Goal: Communication & Community: Answer question/provide support

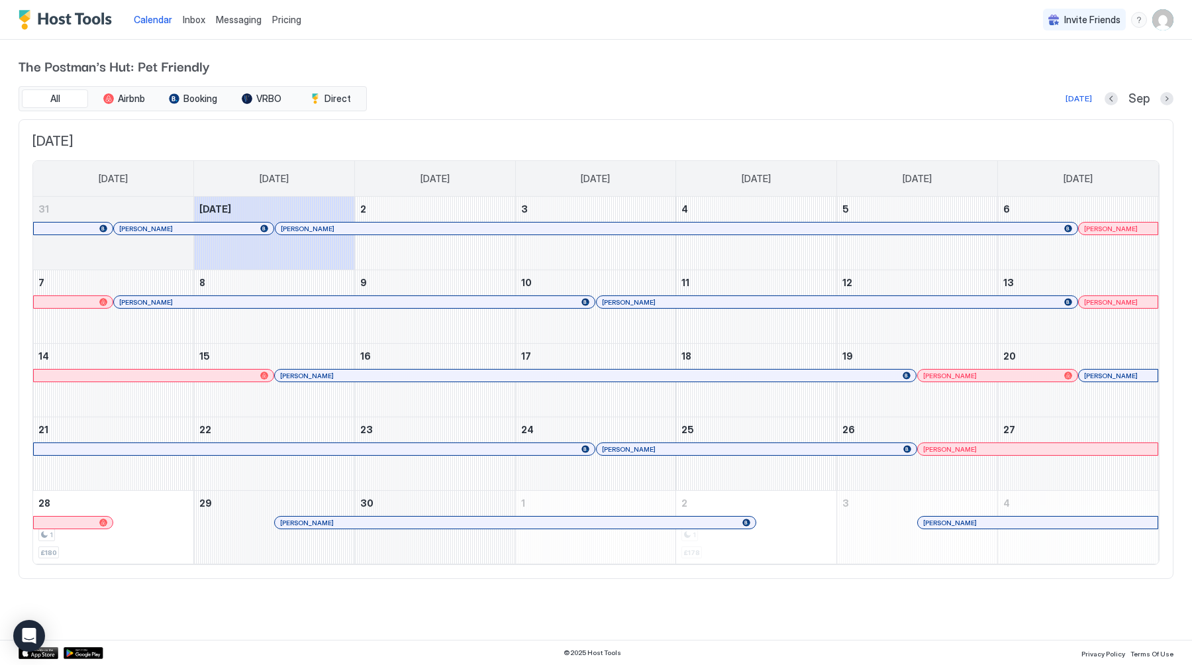
click at [235, 24] on span "Messaging" at bounding box center [239, 19] width 46 height 11
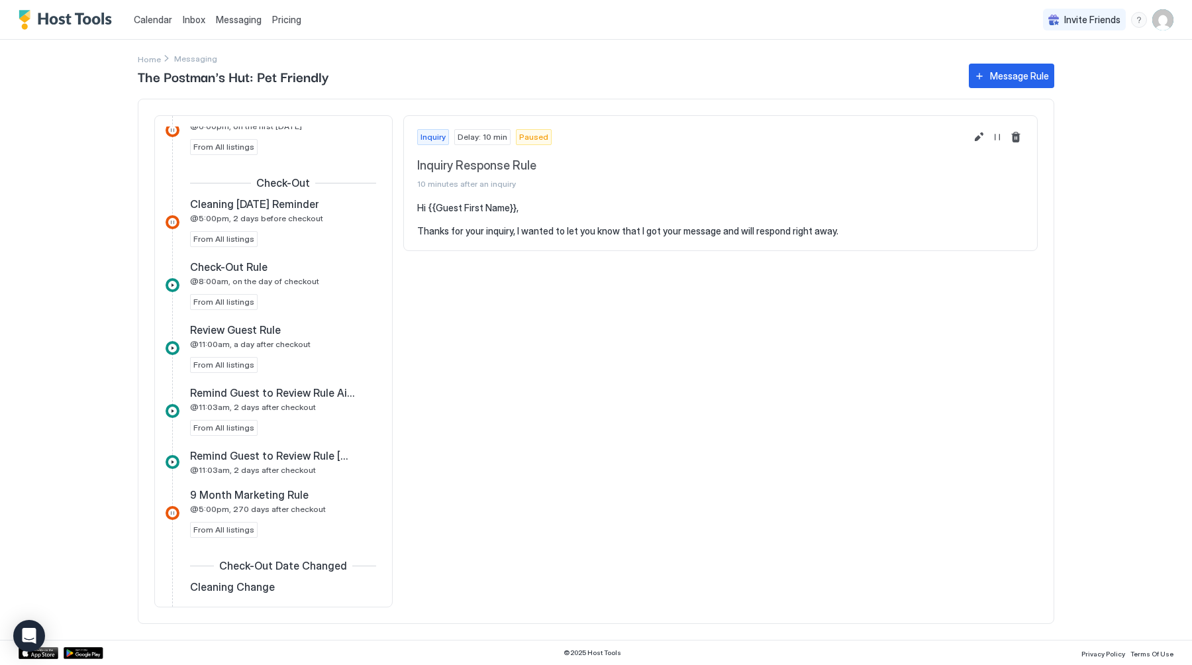
scroll to position [621, 0]
click at [292, 452] on span "Remind Guest to Review Rule [DOMAIN_NAME]" at bounding box center [272, 452] width 165 height 13
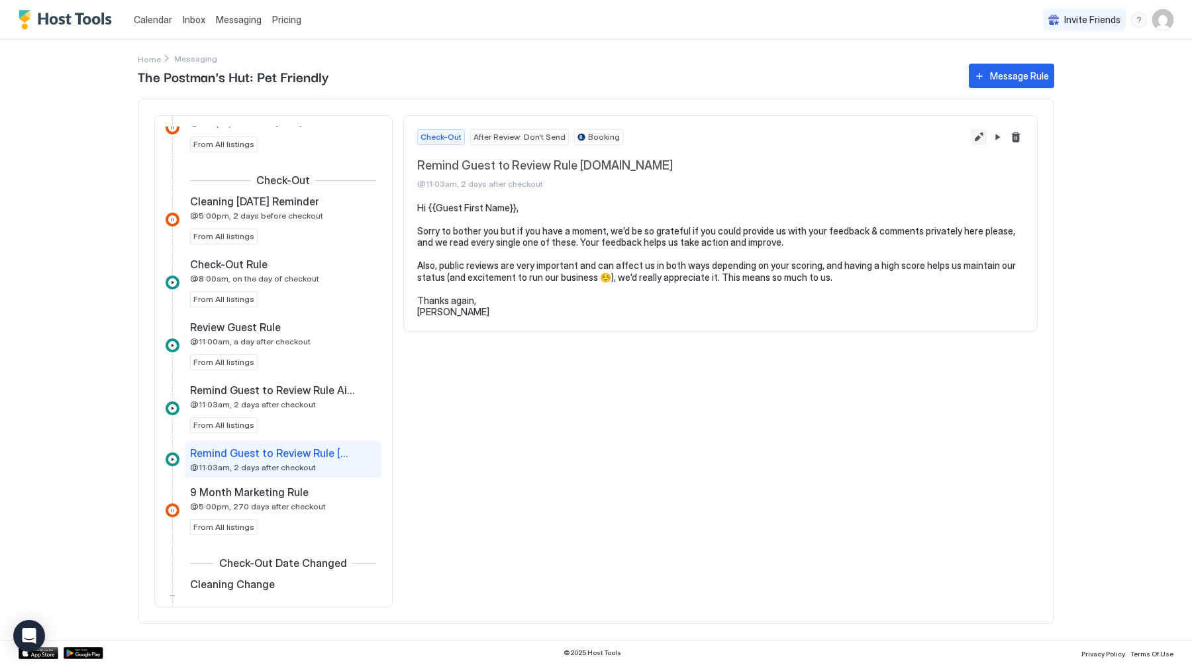
click at [977, 135] on button "Edit message rule" at bounding box center [979, 137] width 16 height 16
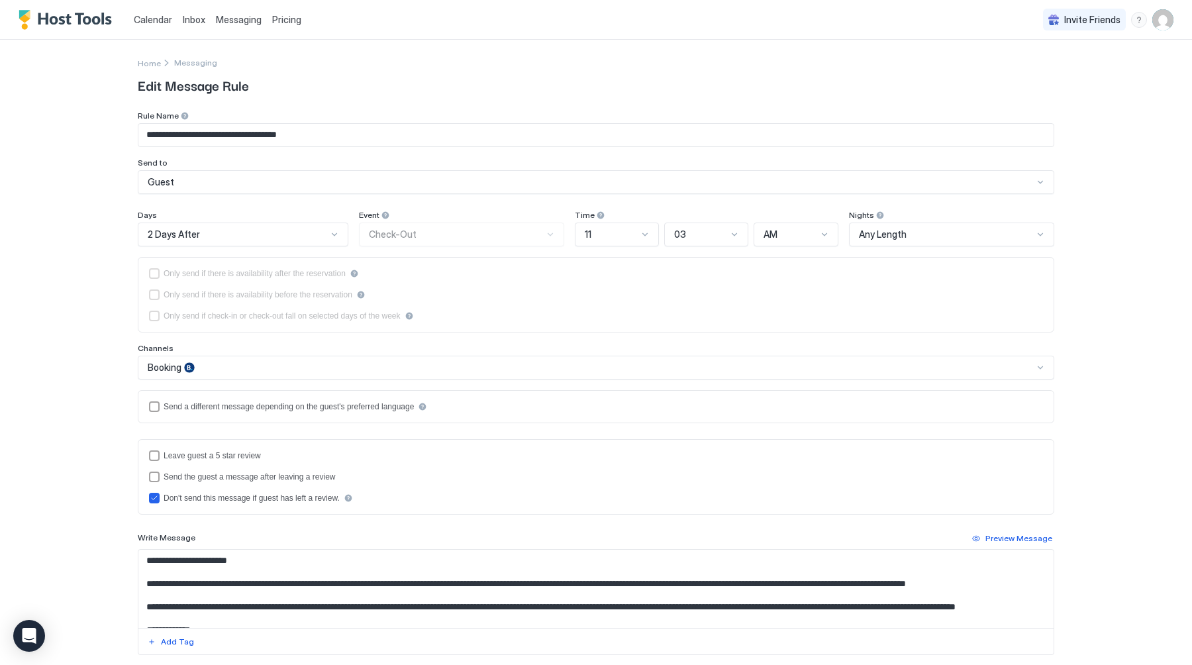
click at [314, 232] on div "2 Days After" at bounding box center [237, 234] width 179 height 12
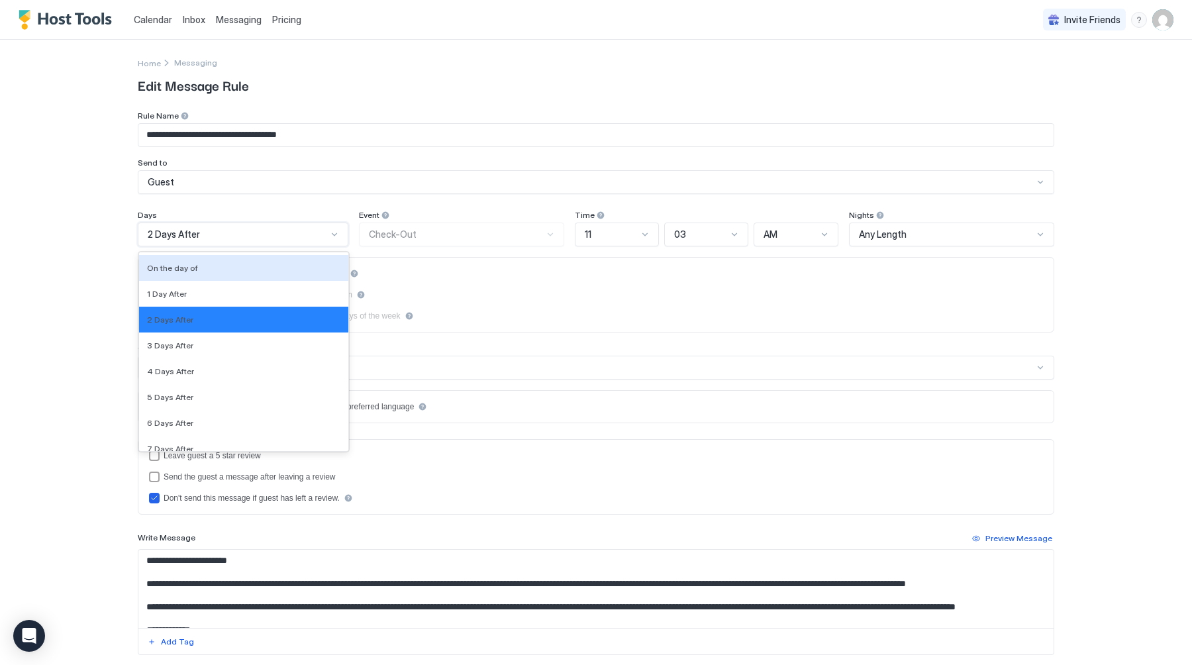
scroll to position [2348, 0]
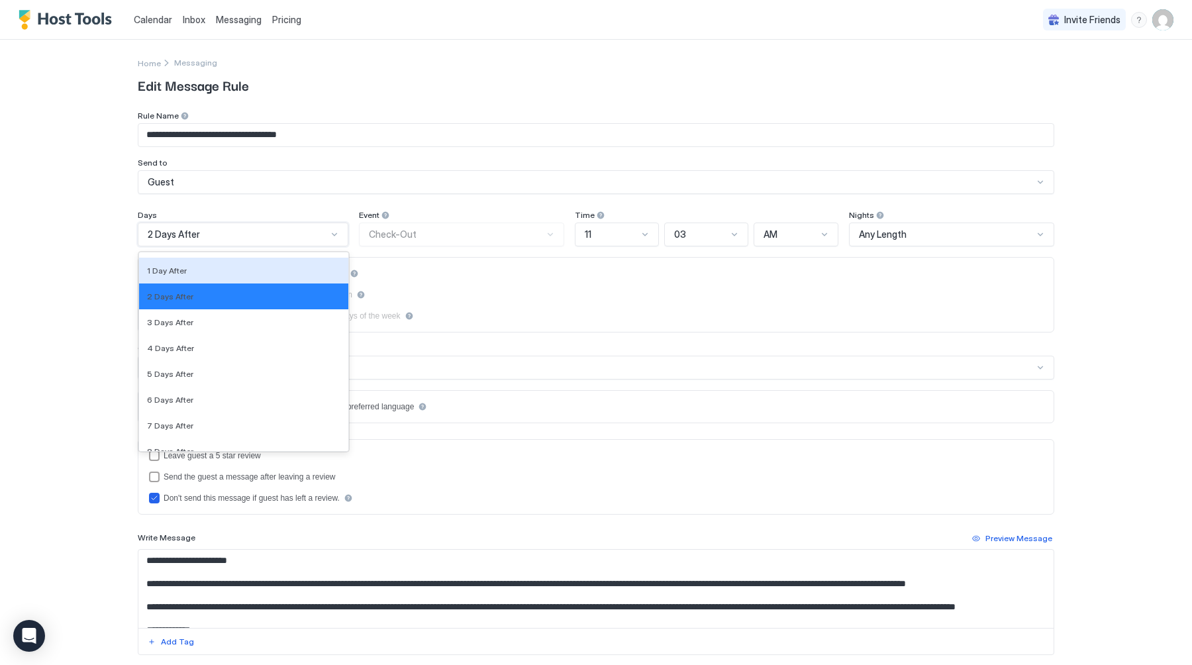
click at [289, 270] on div "1 Day After" at bounding box center [243, 271] width 193 height 10
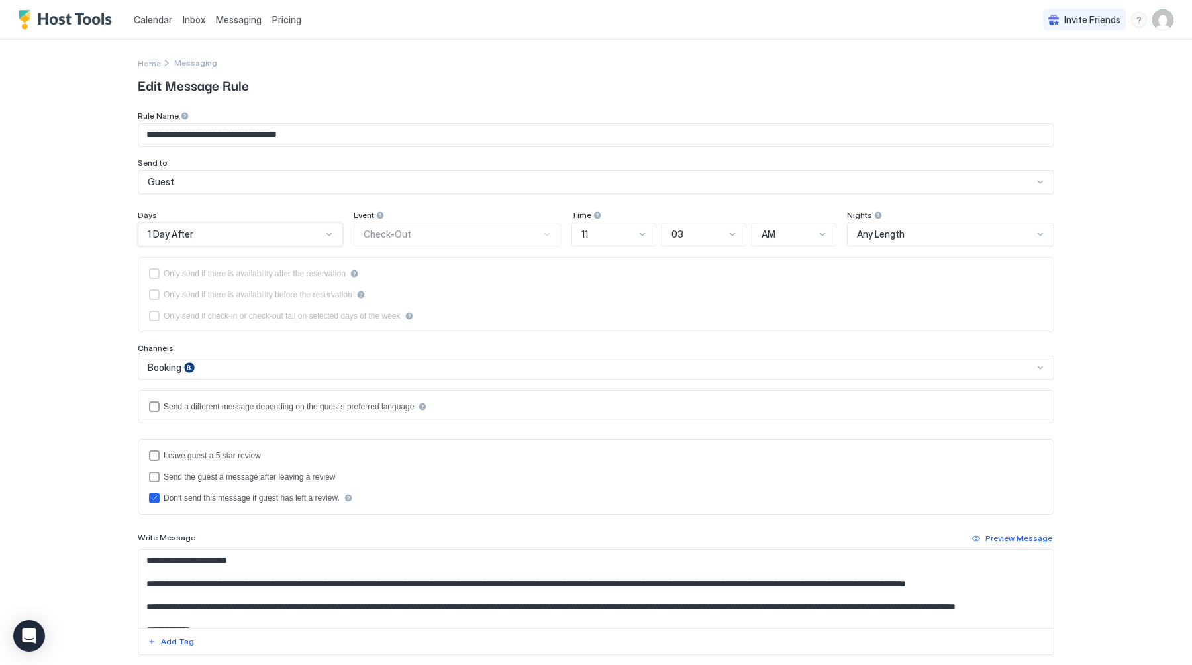
click at [324, 232] on div at bounding box center [329, 234] width 11 height 11
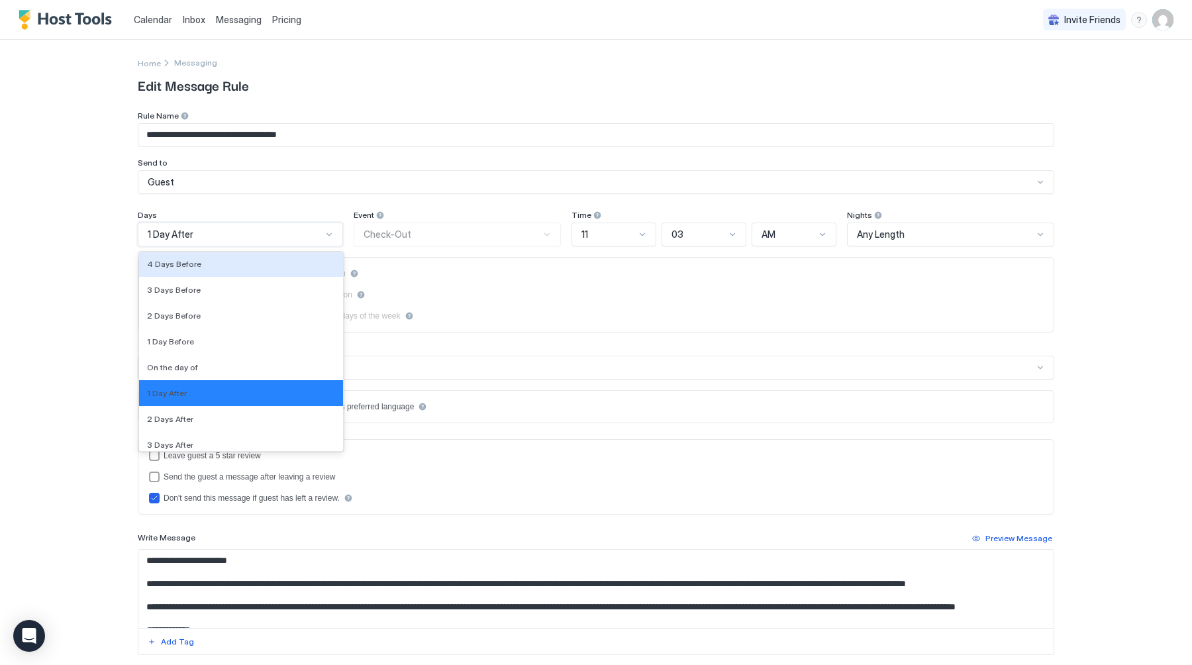
scroll to position [2013, 0]
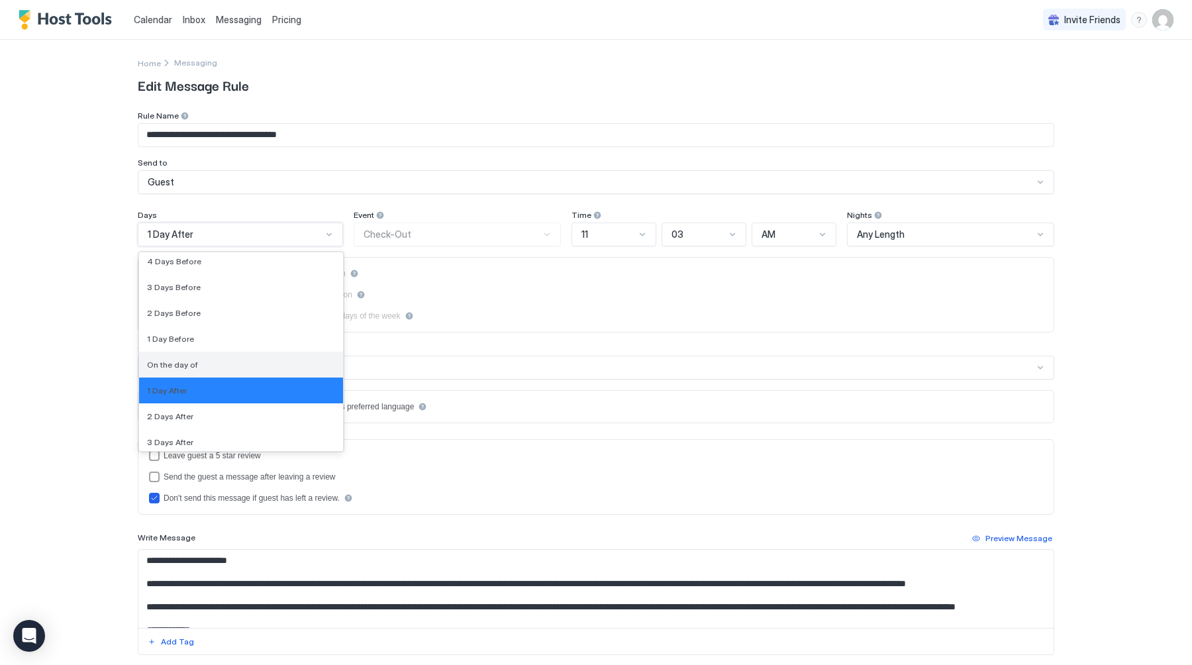
click at [254, 366] on div "On the day of" at bounding box center [241, 365] width 188 height 10
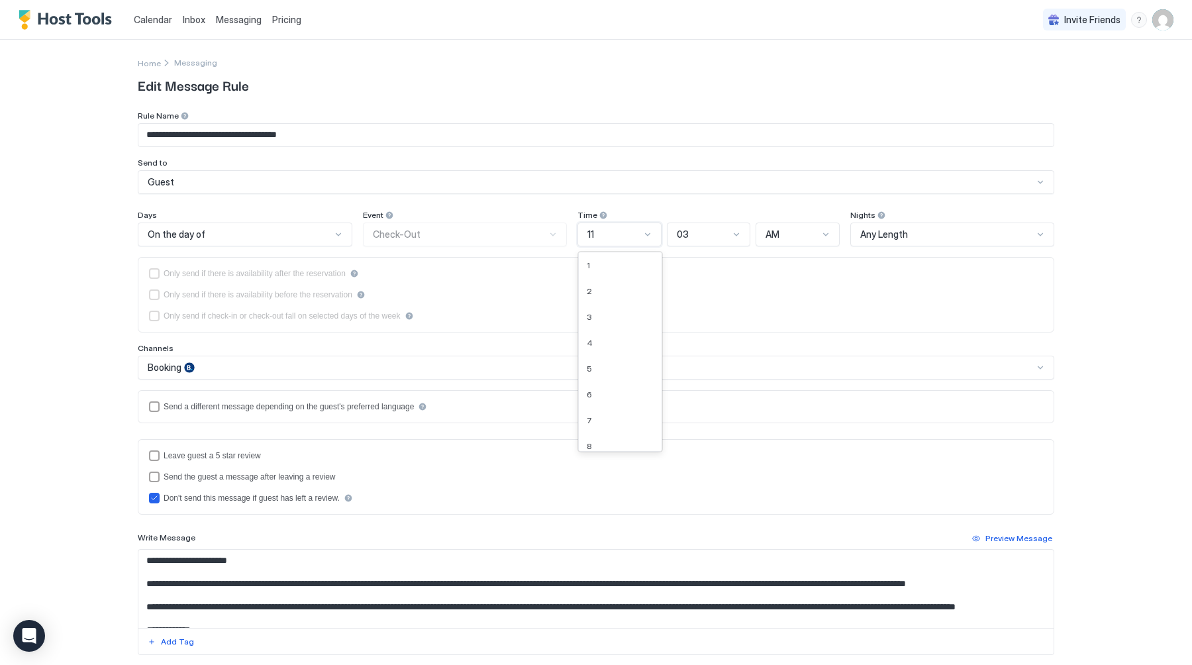
click at [638, 232] on div "11" at bounding box center [613, 234] width 53 height 12
click at [616, 362] on div "8" at bounding box center [620, 352] width 83 height 26
click at [805, 231] on div "AM" at bounding box center [792, 234] width 52 height 12
click at [805, 286] on div "PM" at bounding box center [798, 291] width 66 height 10
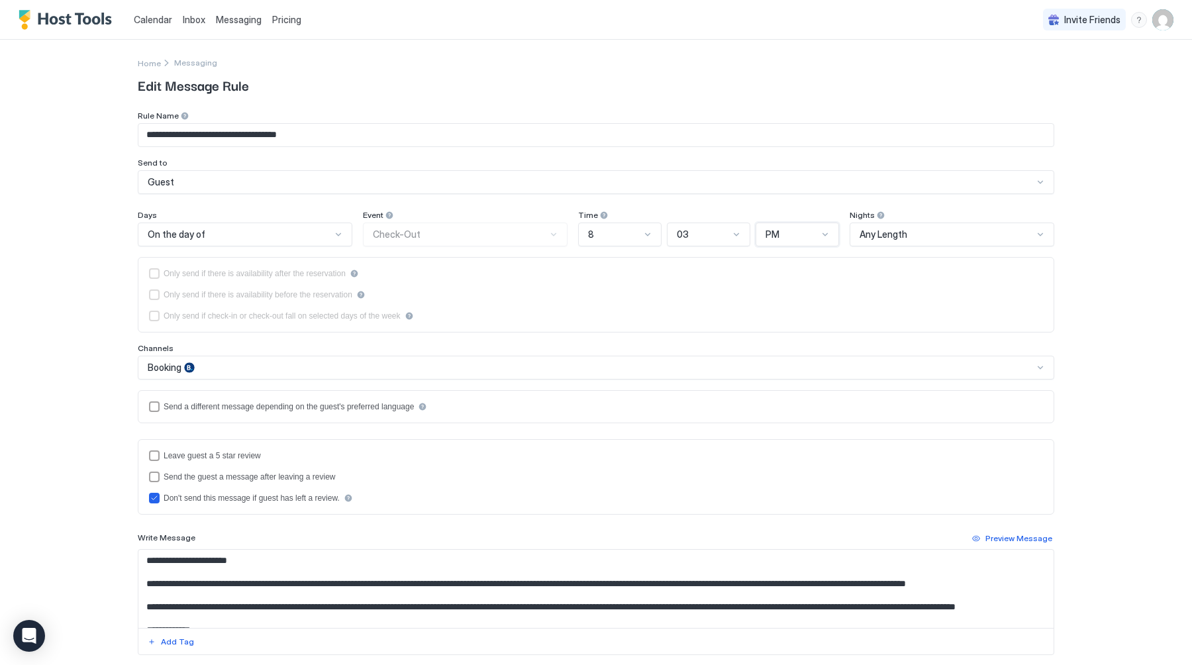
click at [798, 237] on div "PM" at bounding box center [792, 234] width 52 height 12
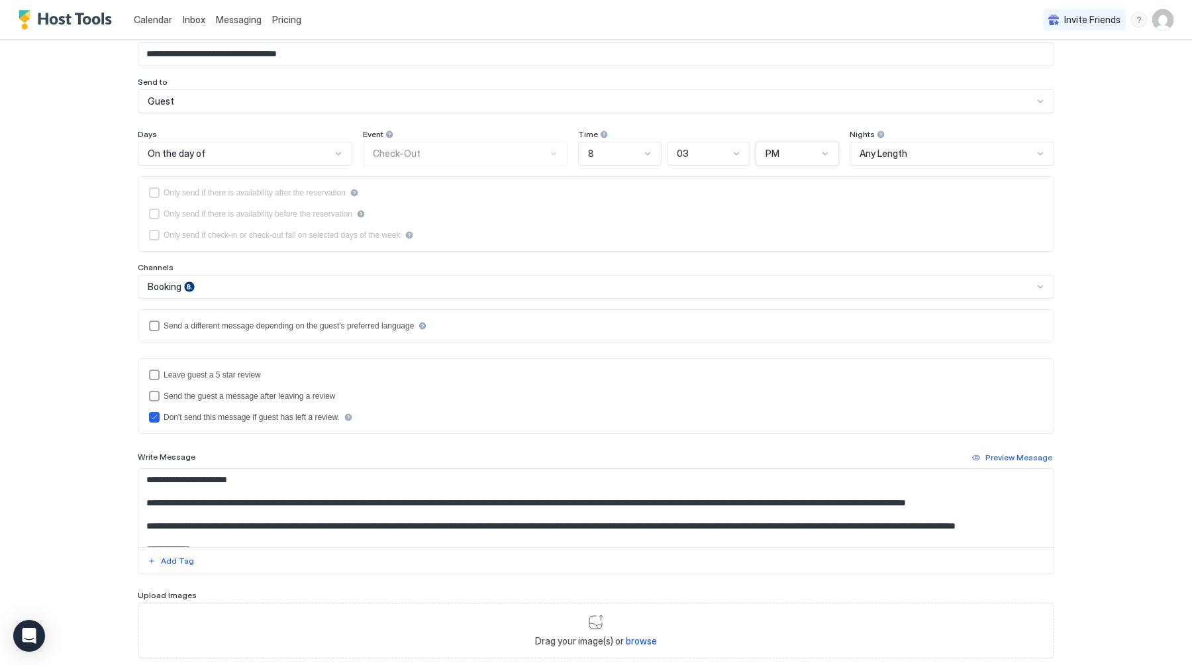
scroll to position [85, 0]
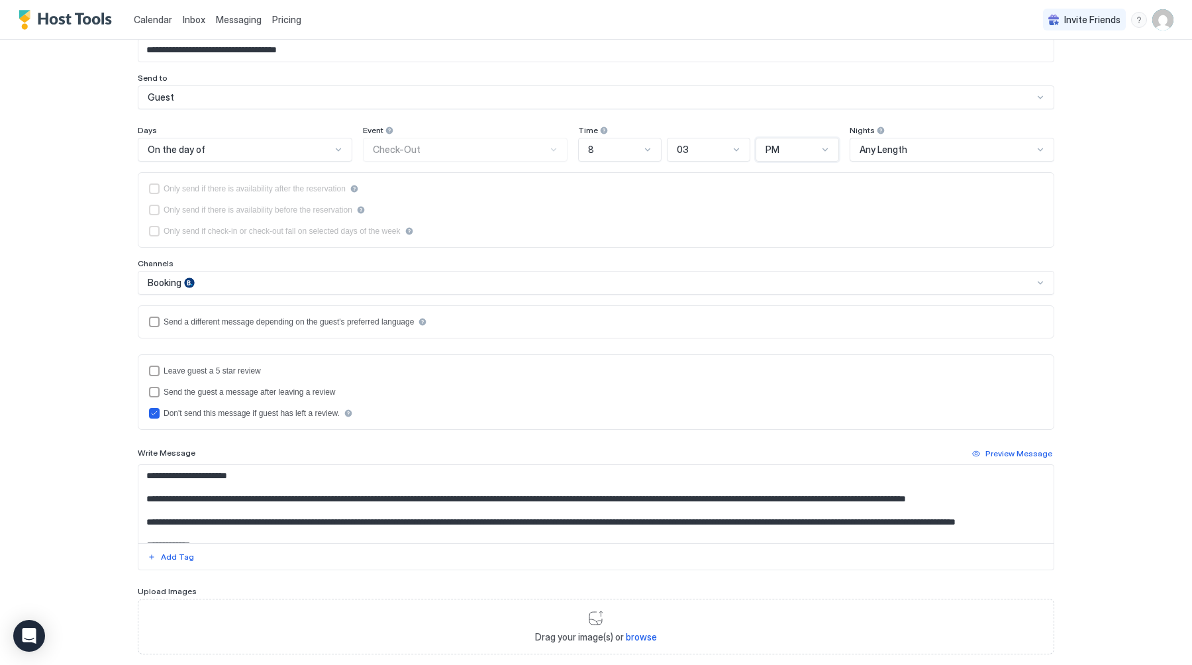
click at [315, 149] on div "On the day of" at bounding box center [239, 150] width 183 height 12
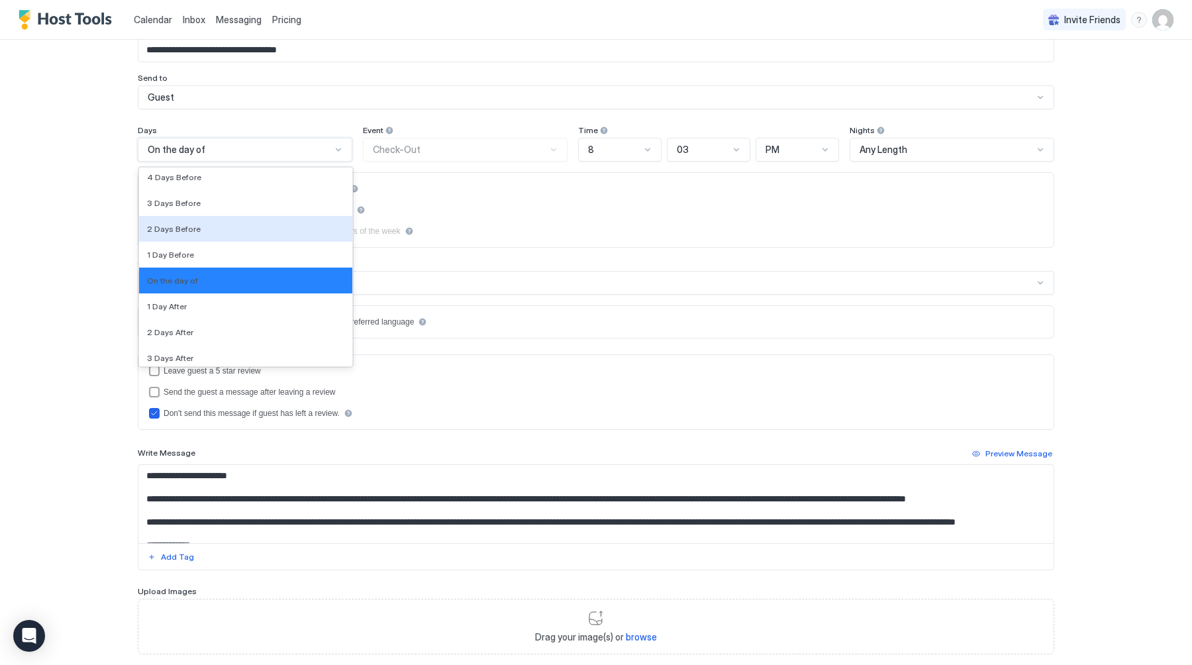
scroll to position [2023, 0]
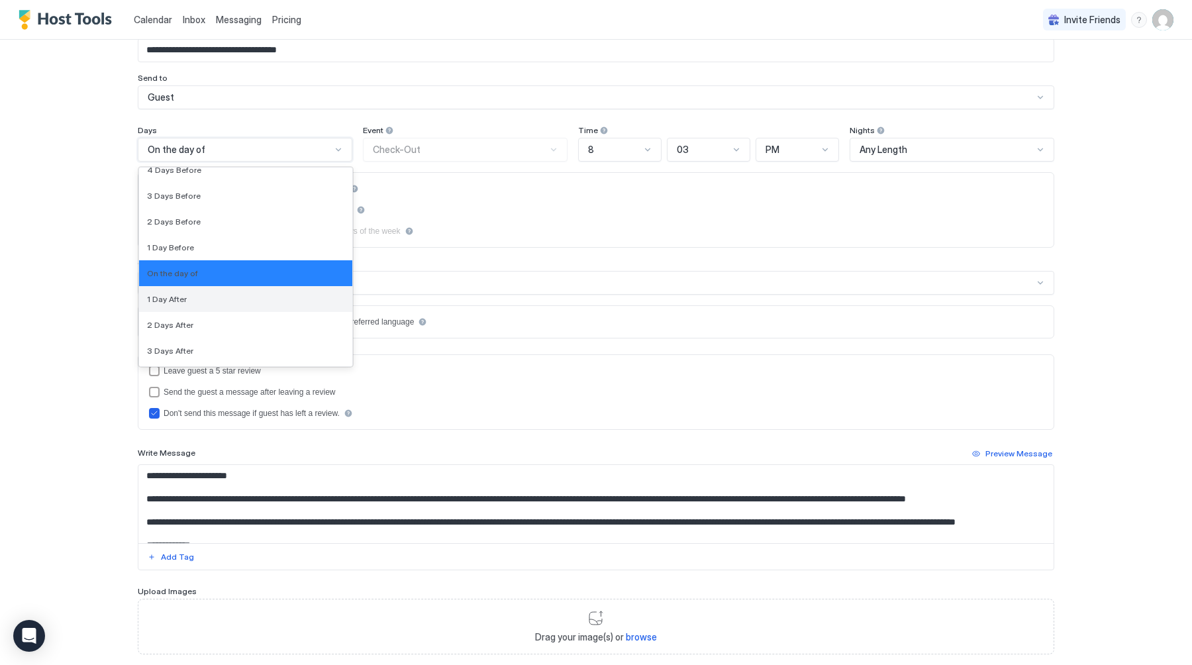
click at [244, 297] on div "1 Day After" at bounding box center [245, 299] width 197 height 10
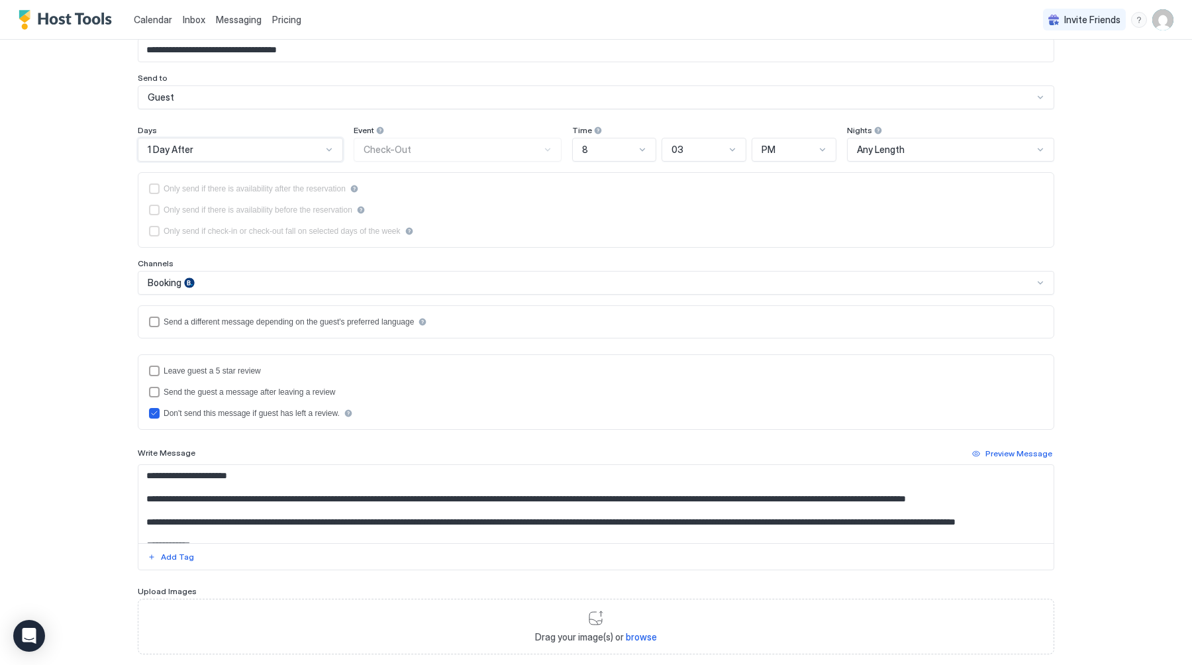
click at [640, 149] on div at bounding box center [642, 149] width 11 height 11
click at [604, 329] on div "11" at bounding box center [618, 328] width 67 height 10
click at [683, 145] on span "03" at bounding box center [680, 150] width 12 height 12
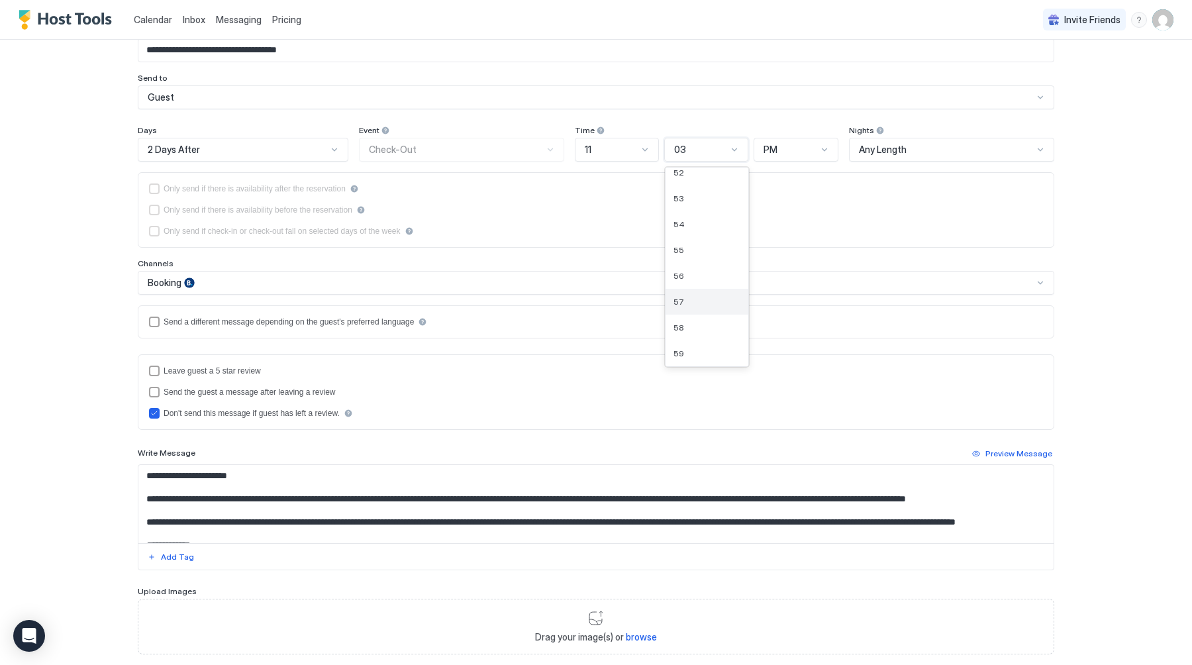
click at [701, 307] on div "57" at bounding box center [707, 302] width 83 height 26
click at [787, 149] on div "PM" at bounding box center [790, 150] width 53 height 12
click at [787, 183] on div "AM" at bounding box center [796, 180] width 67 height 10
click at [332, 146] on div at bounding box center [334, 149] width 11 height 11
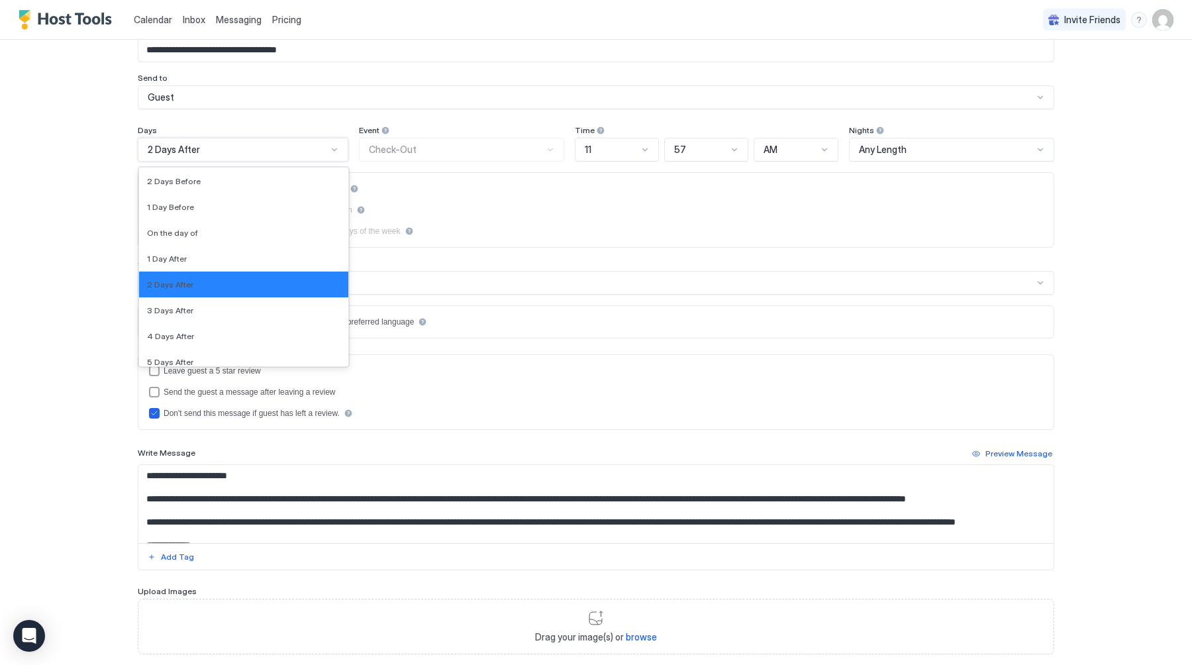
scroll to position [2058, 0]
click at [248, 261] on div "1 Day After" at bounding box center [243, 258] width 193 height 10
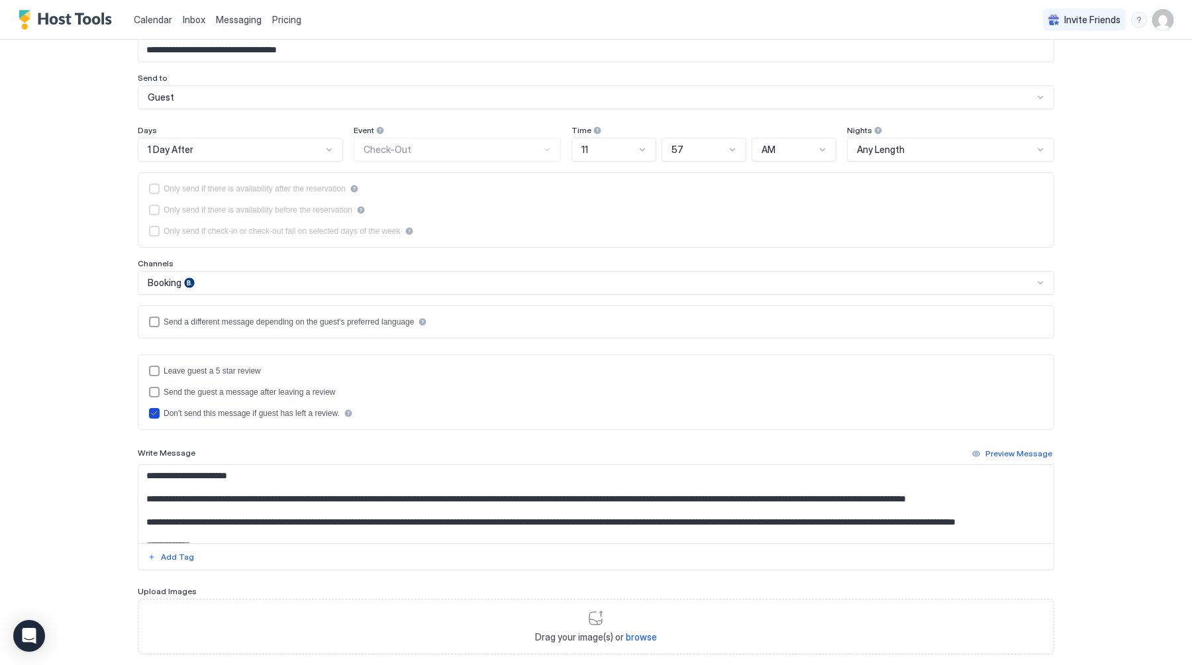
click at [286, 414] on div "Don't send this message if guest has left a review." at bounding box center [252, 413] width 176 height 9
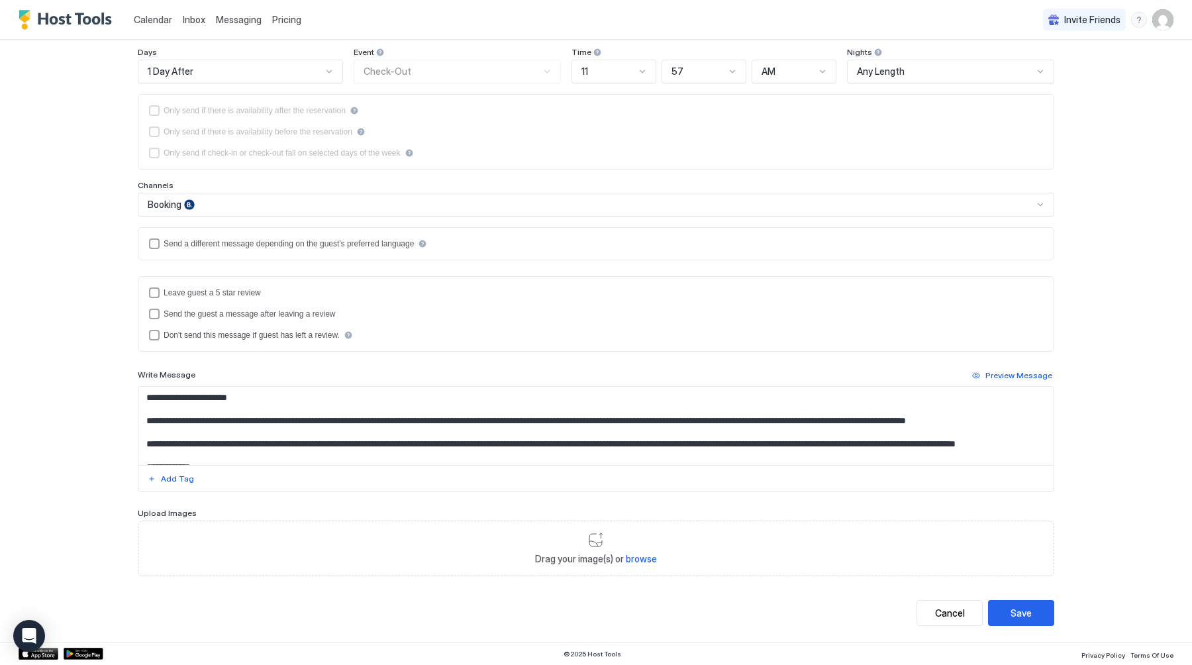
click at [354, 417] on textarea "**********" at bounding box center [595, 426] width 915 height 78
type textarea "**********"
click at [1011, 614] on div "Save" at bounding box center [1021, 613] width 21 height 14
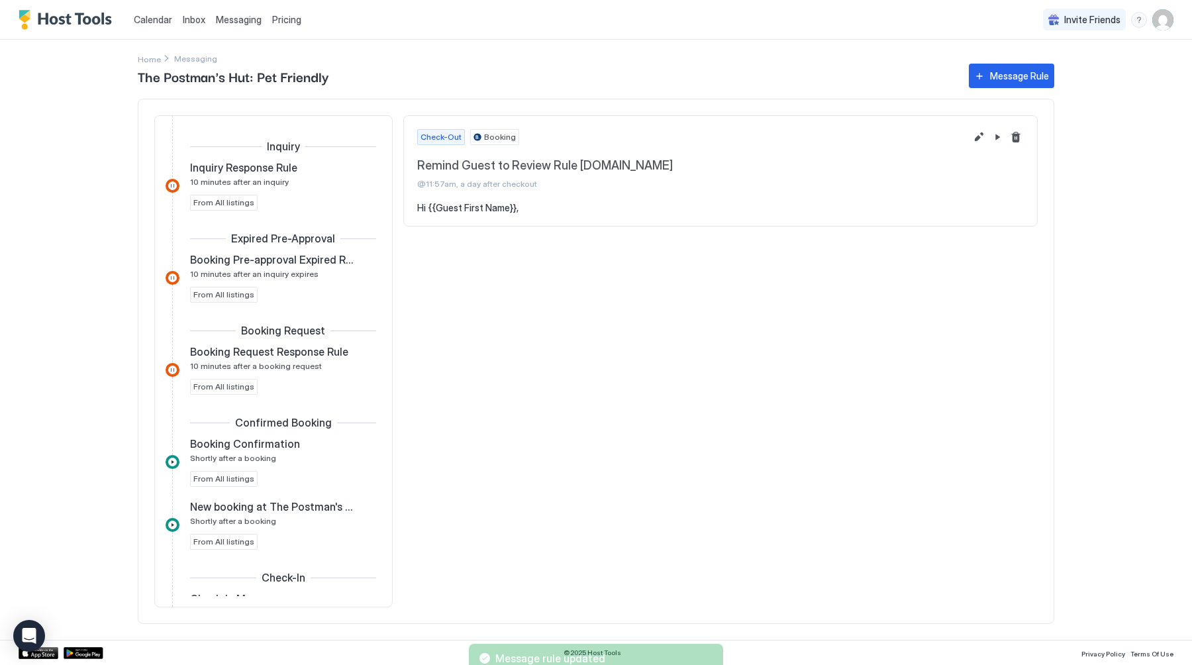
scroll to position [656, 0]
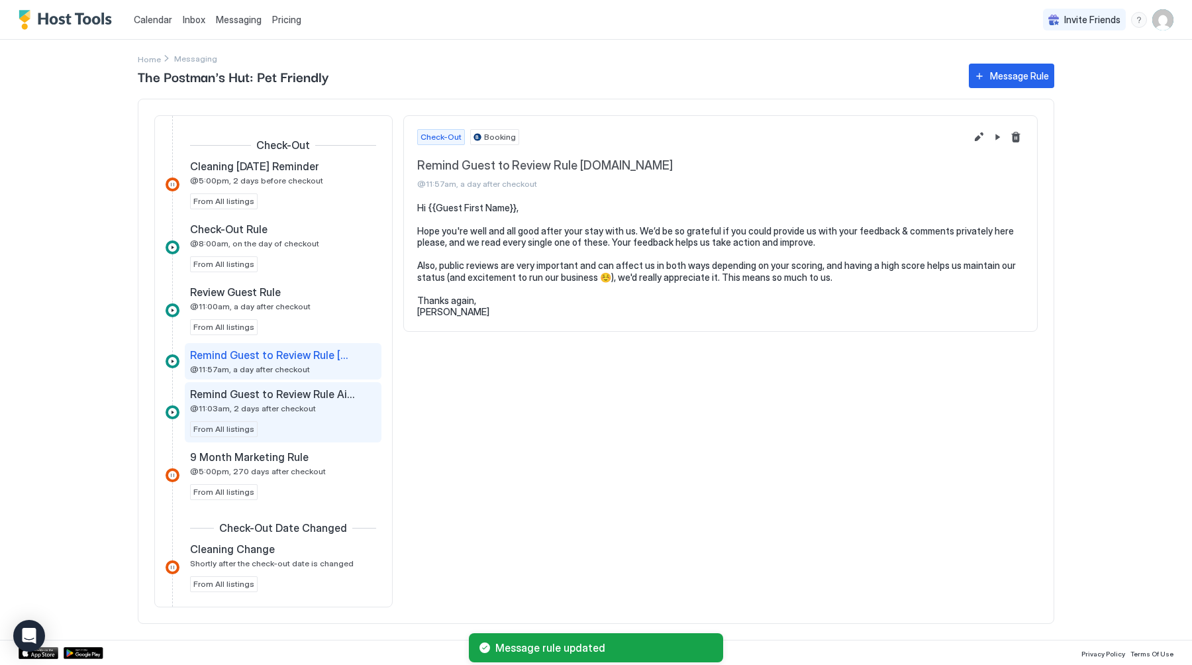
click at [281, 401] on div "Remind Guest to Review Rule Airbnb @11:03am, 2 days after checkout" at bounding box center [274, 400] width 168 height 26
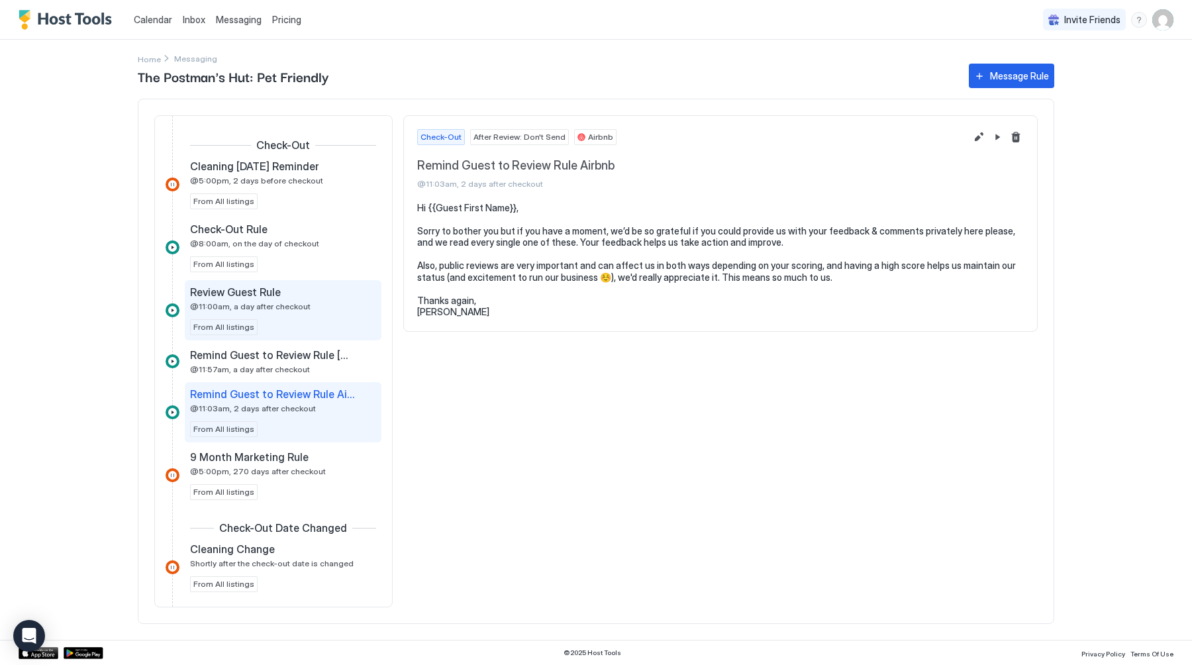
click at [282, 297] on div "Review Guest Rule" at bounding box center [274, 291] width 168 height 13
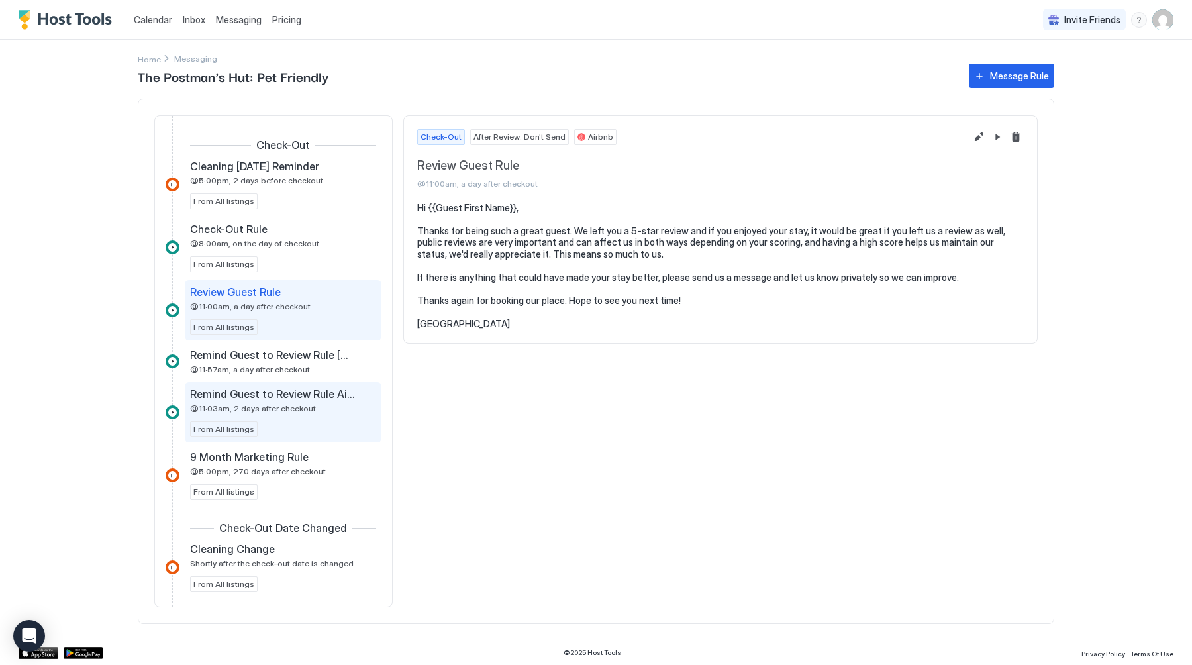
click at [265, 403] on span "@11:03am, 2 days after checkout" at bounding box center [253, 408] width 126 height 10
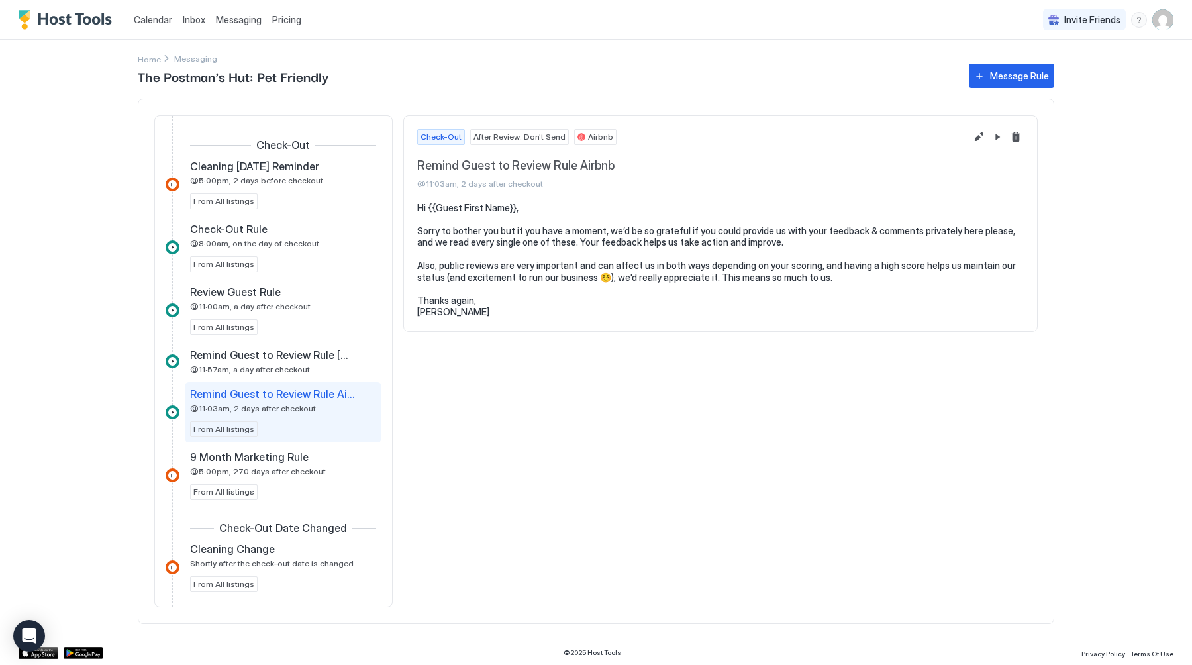
click at [154, 19] on span "Calendar" at bounding box center [153, 19] width 38 height 11
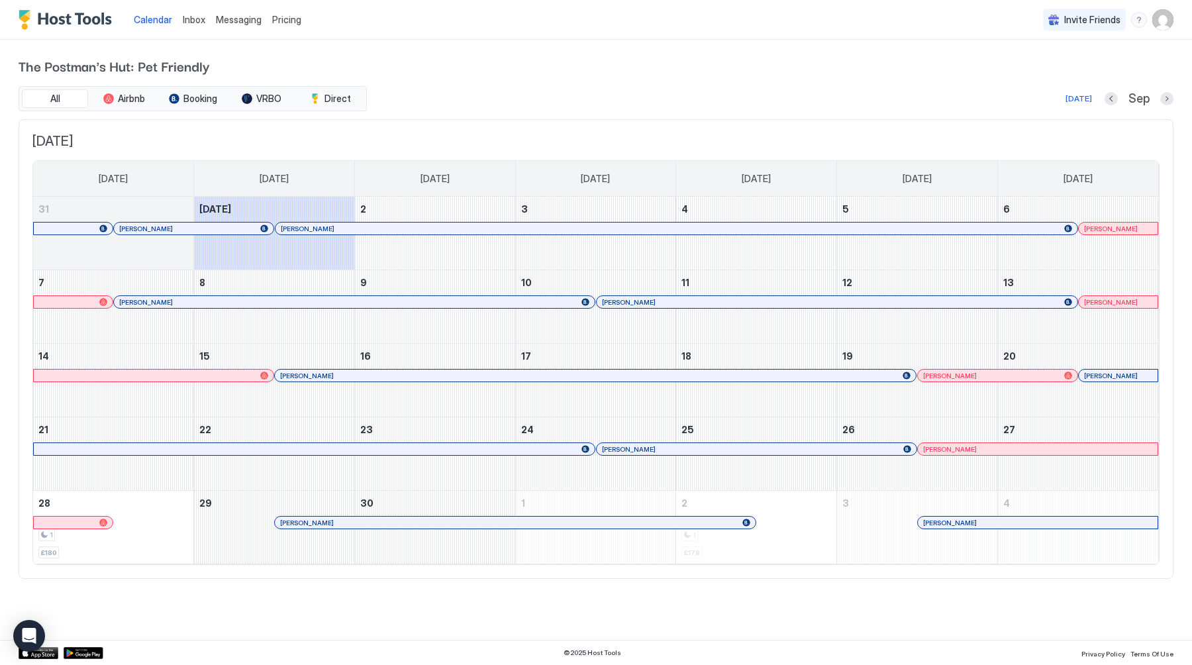
click at [652, 305] on div at bounding box center [651, 302] width 11 height 11
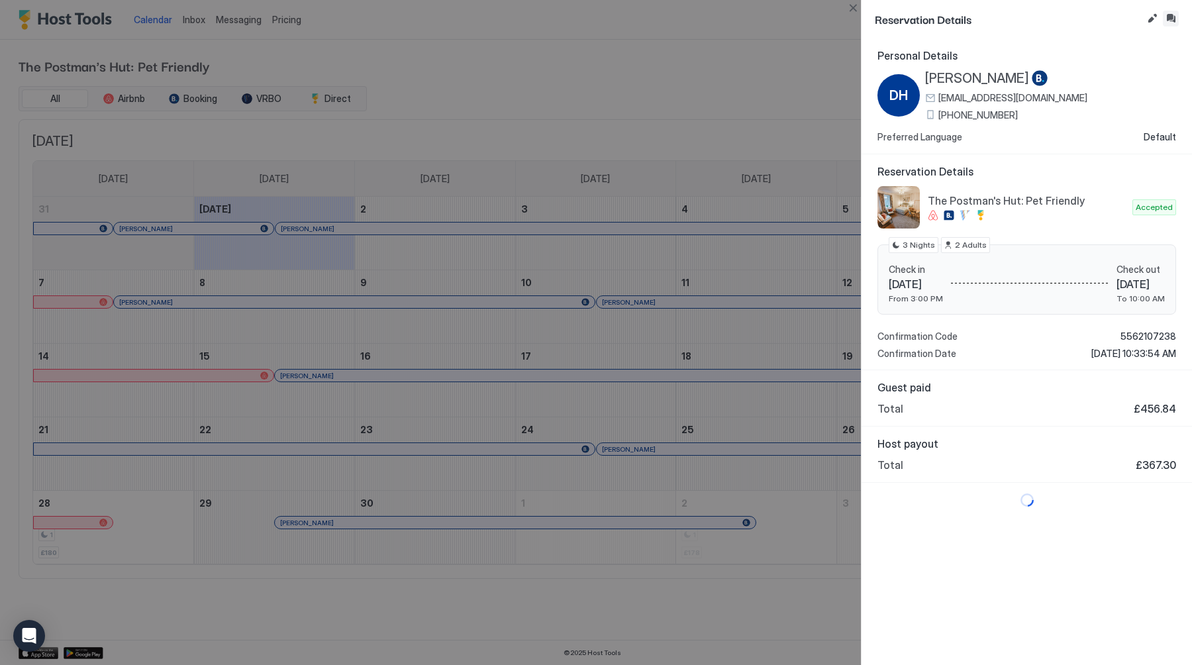
click at [1172, 17] on button "Inbox" at bounding box center [1171, 19] width 16 height 16
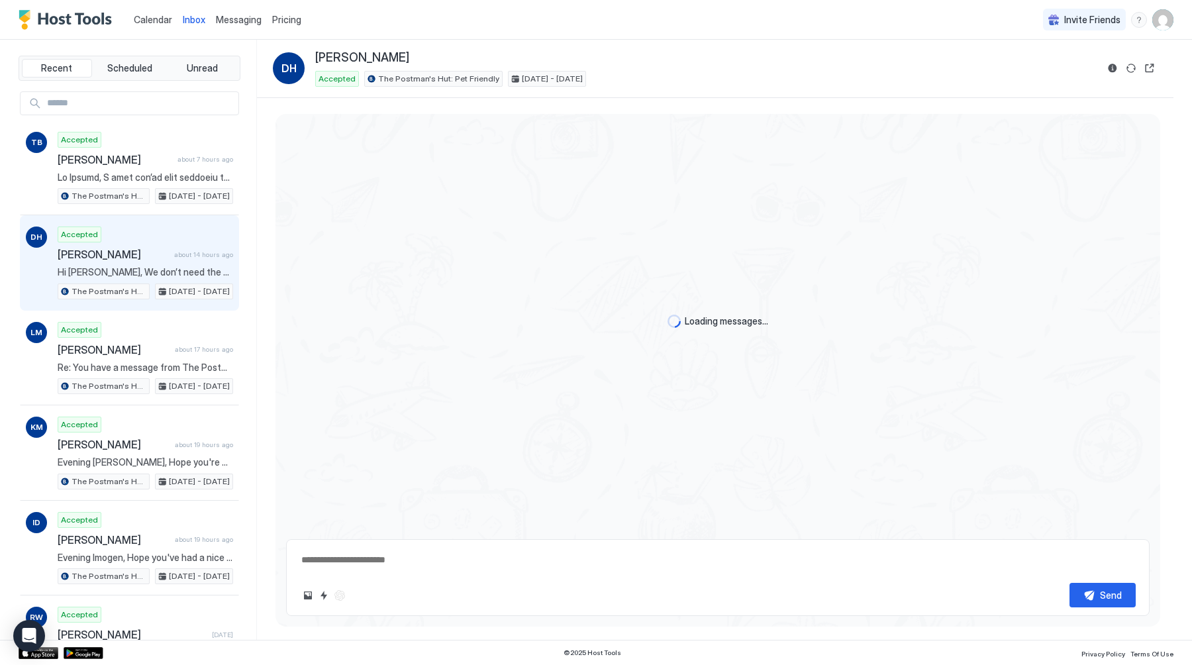
scroll to position [421, 0]
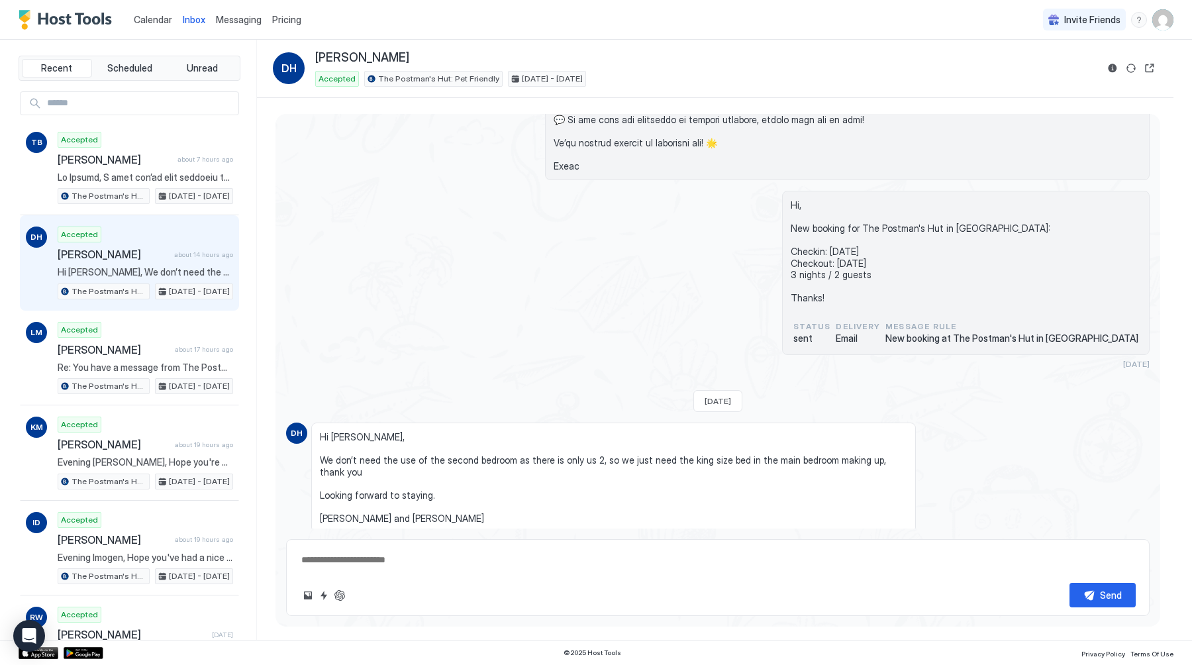
click at [730, 561] on textarea at bounding box center [718, 560] width 836 height 25
click at [515, 535] on textarea "**********" at bounding box center [718, 553] width 836 height 38
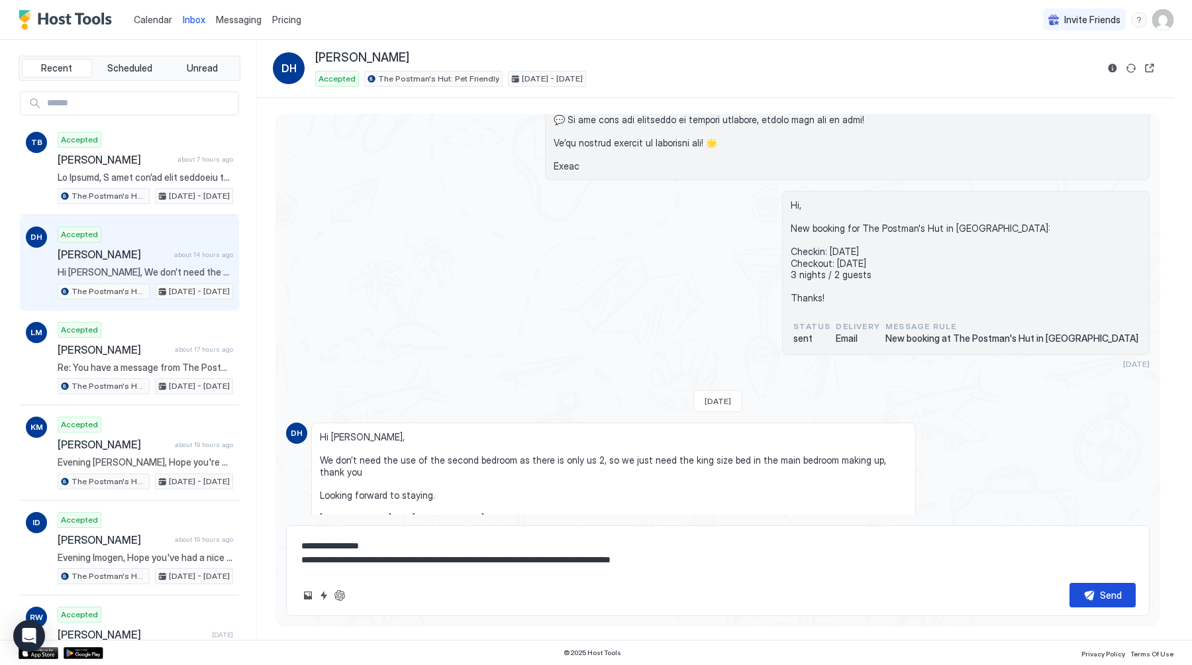
type textarea "**********"
click at [1097, 595] on button "Send" at bounding box center [1103, 595] width 66 height 25
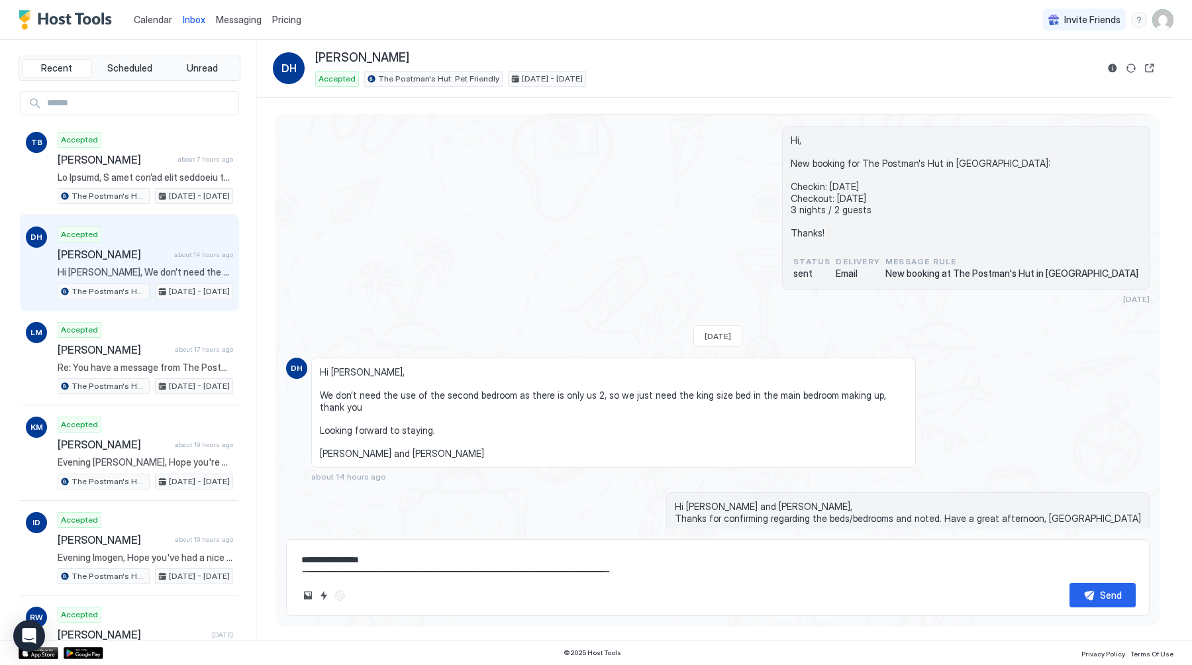
click at [151, 16] on span "Calendar" at bounding box center [153, 19] width 38 height 11
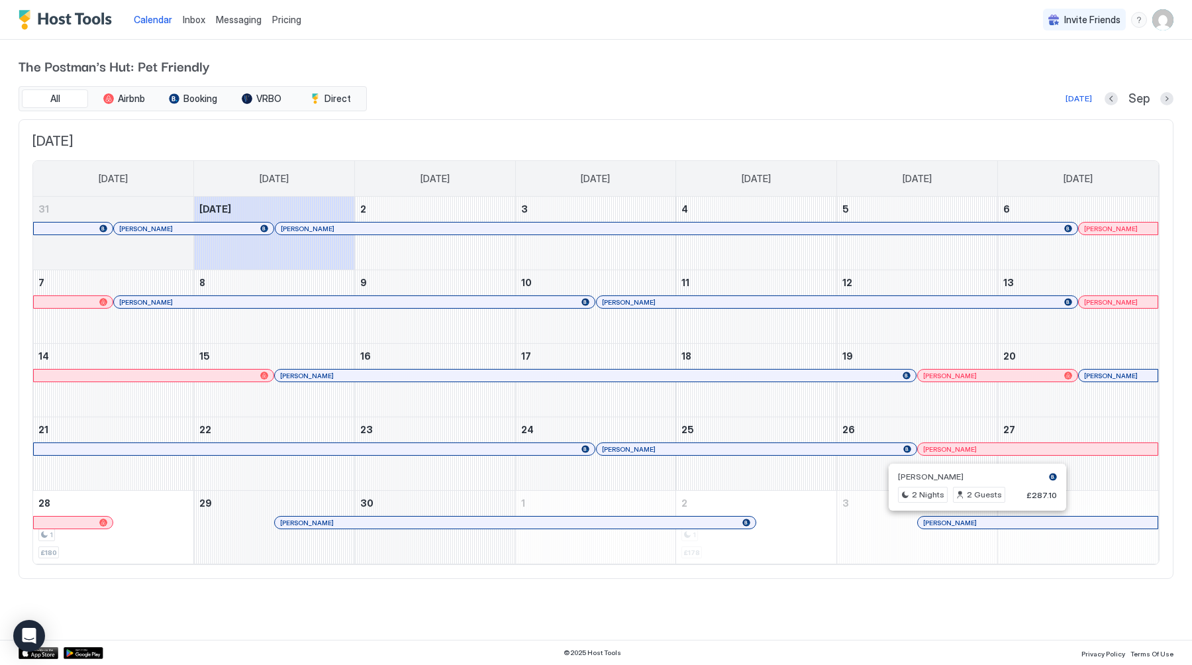
click at [972, 525] on div at bounding box center [972, 522] width 11 height 11
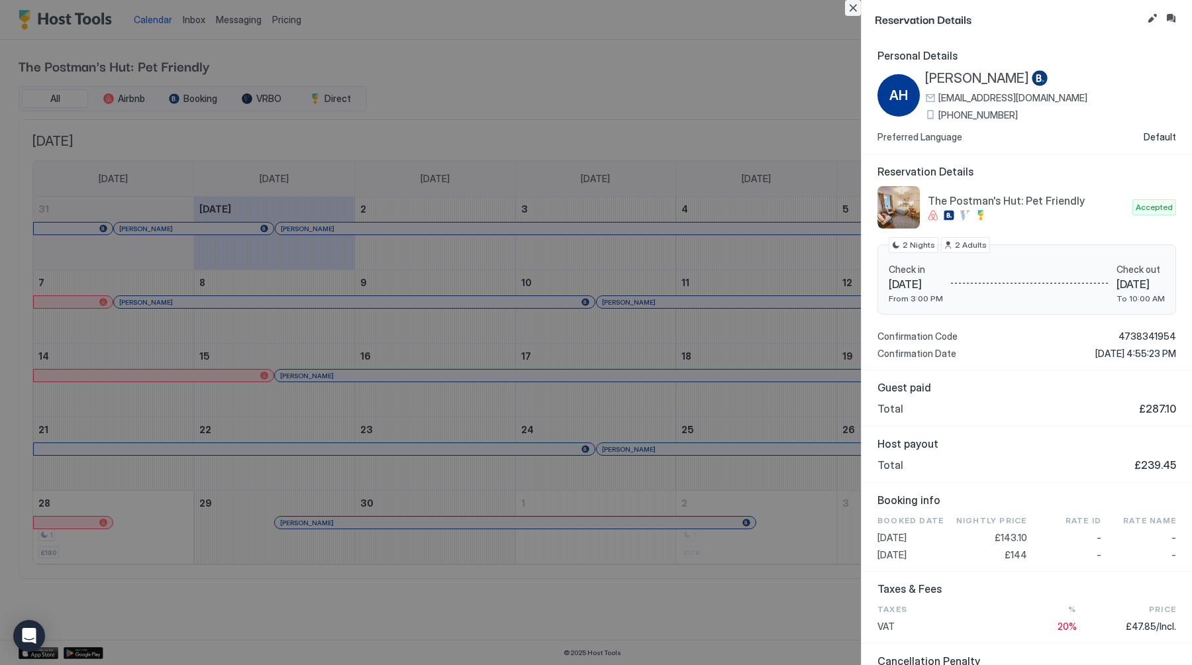
click at [850, 4] on button "Close" at bounding box center [853, 8] width 16 height 16
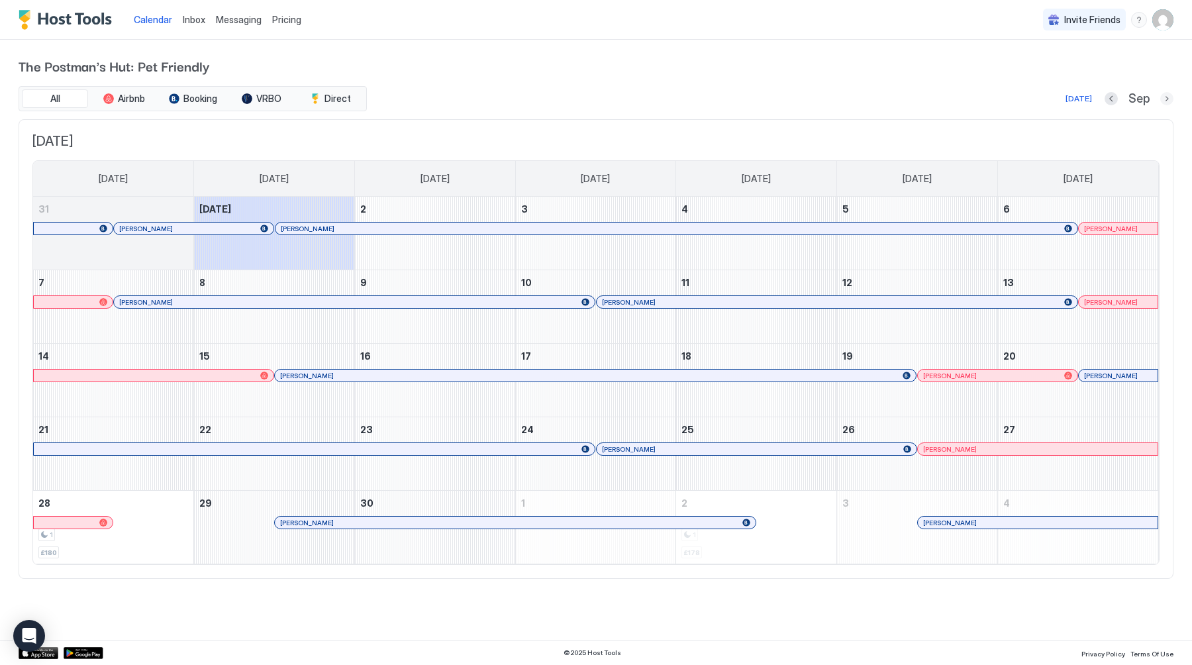
click at [1172, 98] on button "Next month" at bounding box center [1166, 98] width 13 height 13
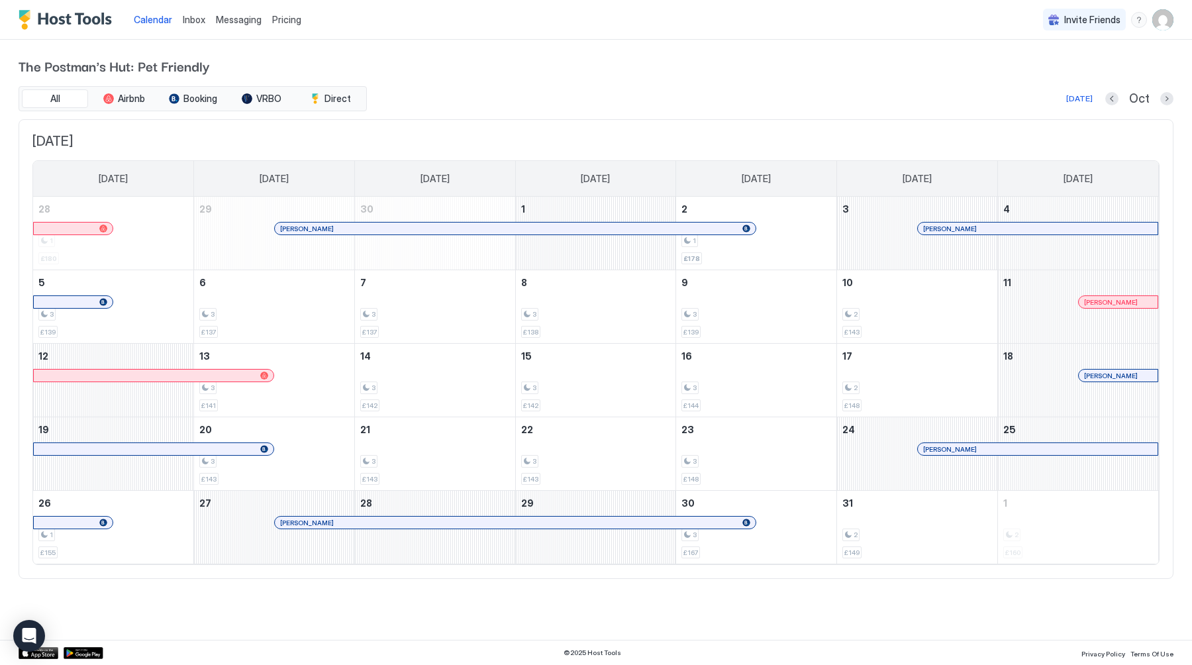
click at [156, 17] on span "Calendar" at bounding box center [153, 19] width 38 height 11
click at [1079, 97] on div "[DATE]" at bounding box center [1079, 99] width 26 height 12
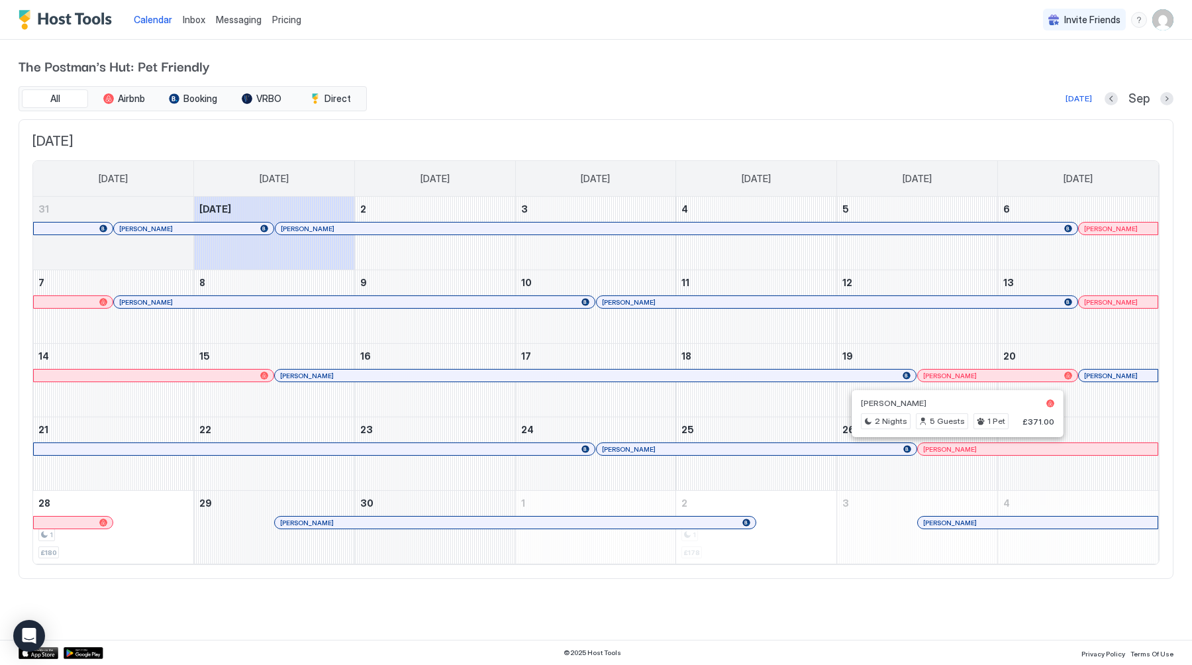
click at [956, 449] on div at bounding box center [955, 449] width 11 height 11
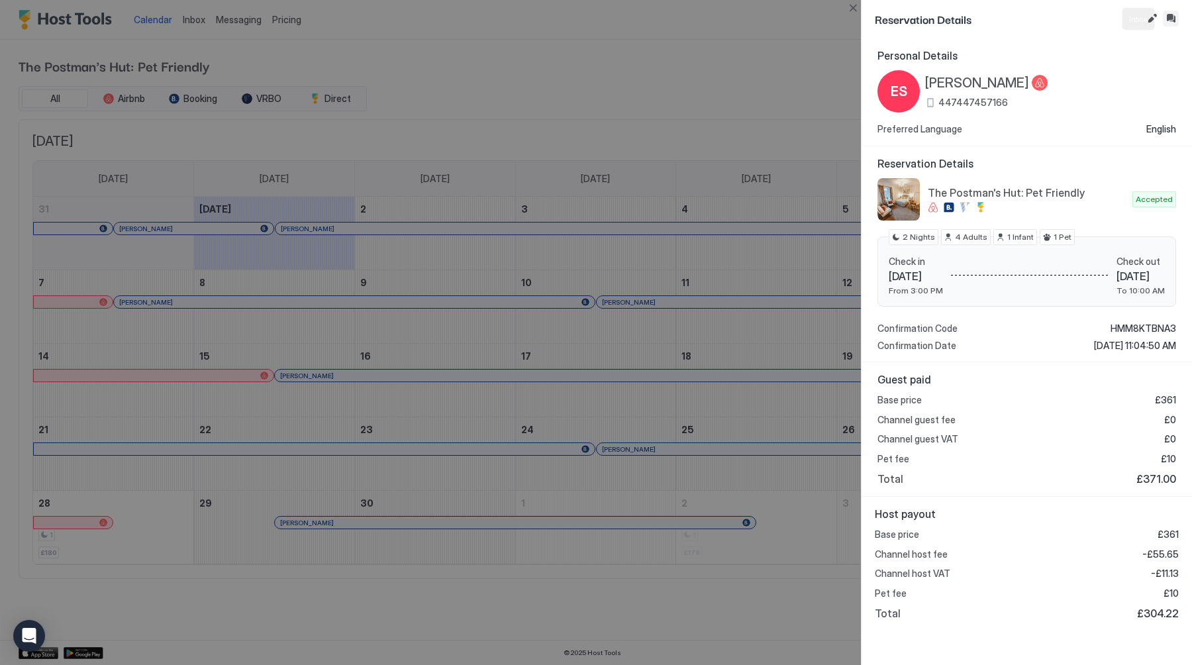
click at [1170, 21] on button "Inbox" at bounding box center [1171, 19] width 16 height 16
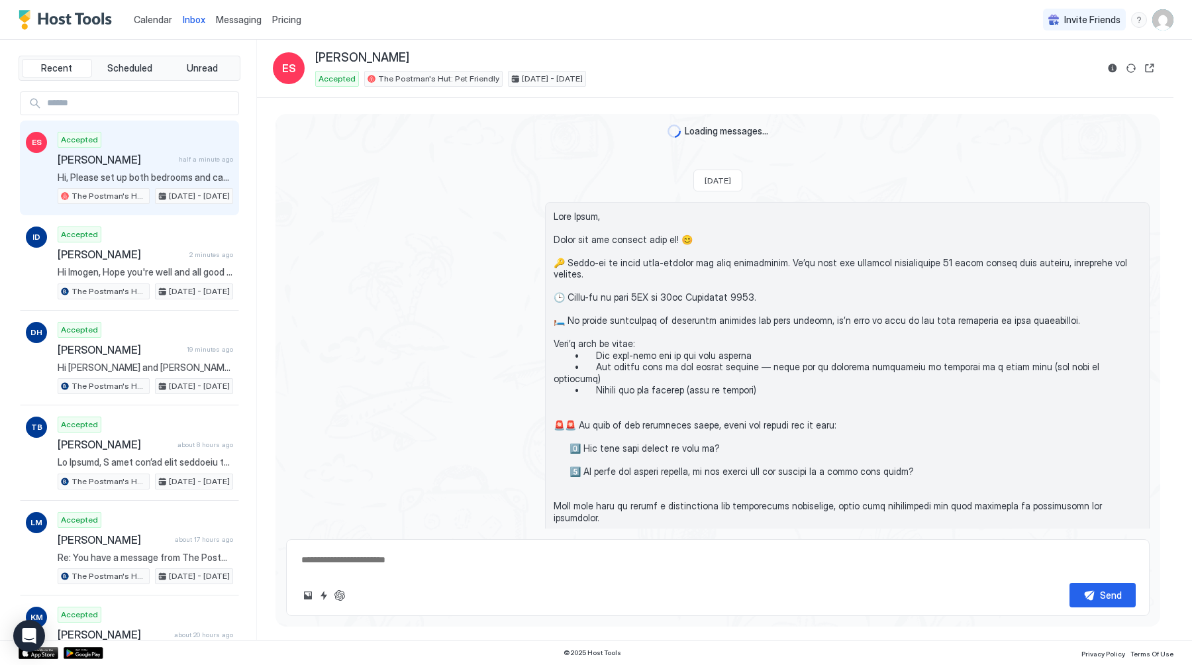
scroll to position [721, 0]
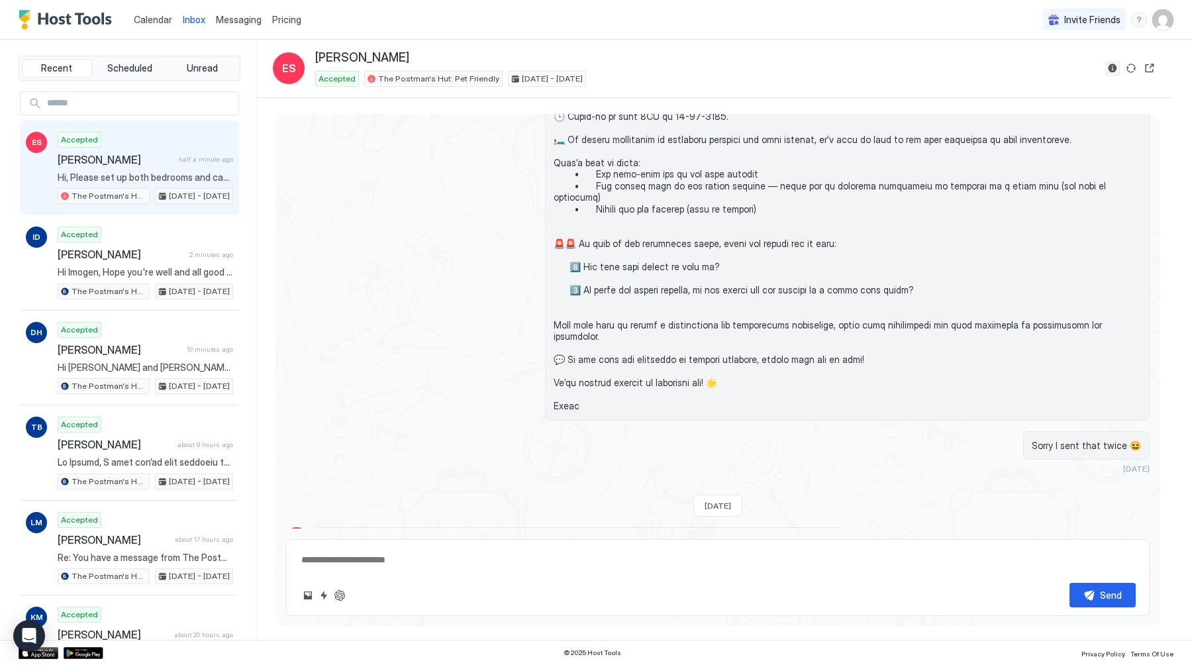
click at [1113, 71] on button "Reservation information" at bounding box center [1113, 68] width 16 height 16
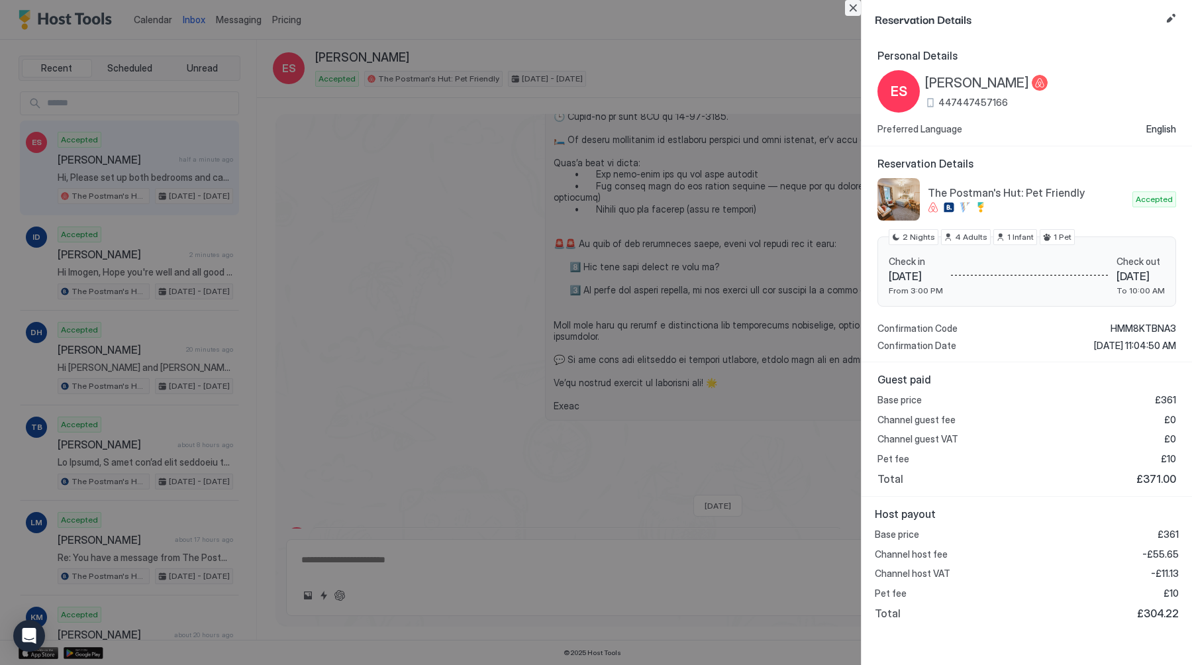
click at [849, 9] on button "Close" at bounding box center [853, 8] width 16 height 16
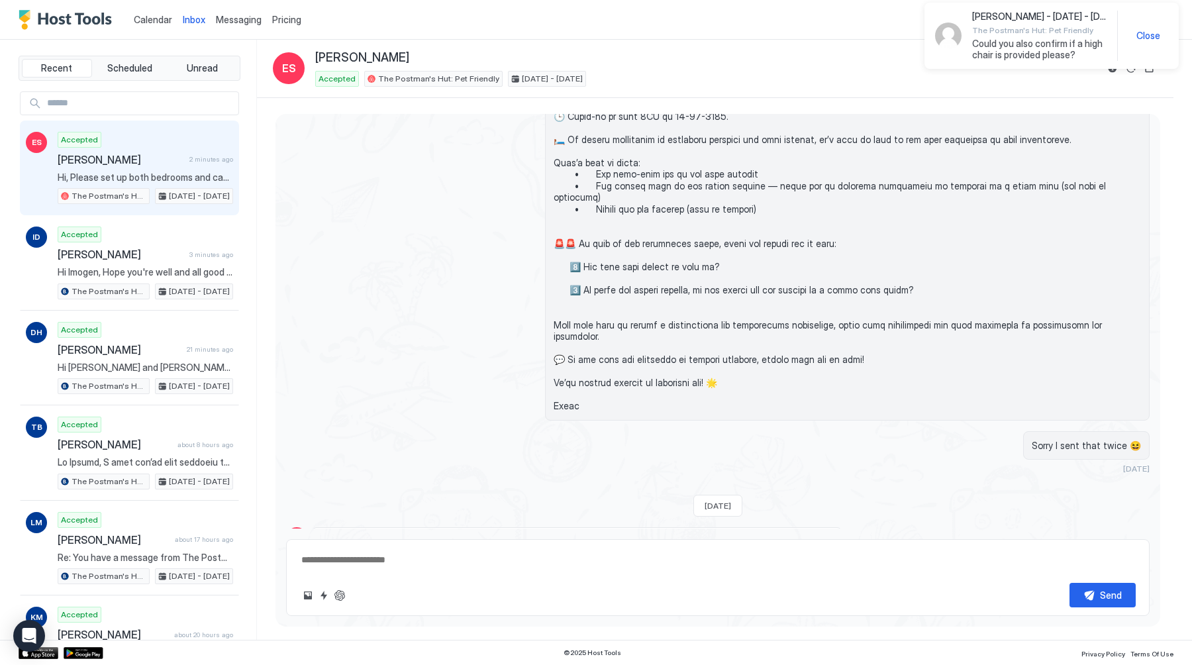
click at [423, 563] on textarea at bounding box center [718, 560] width 836 height 25
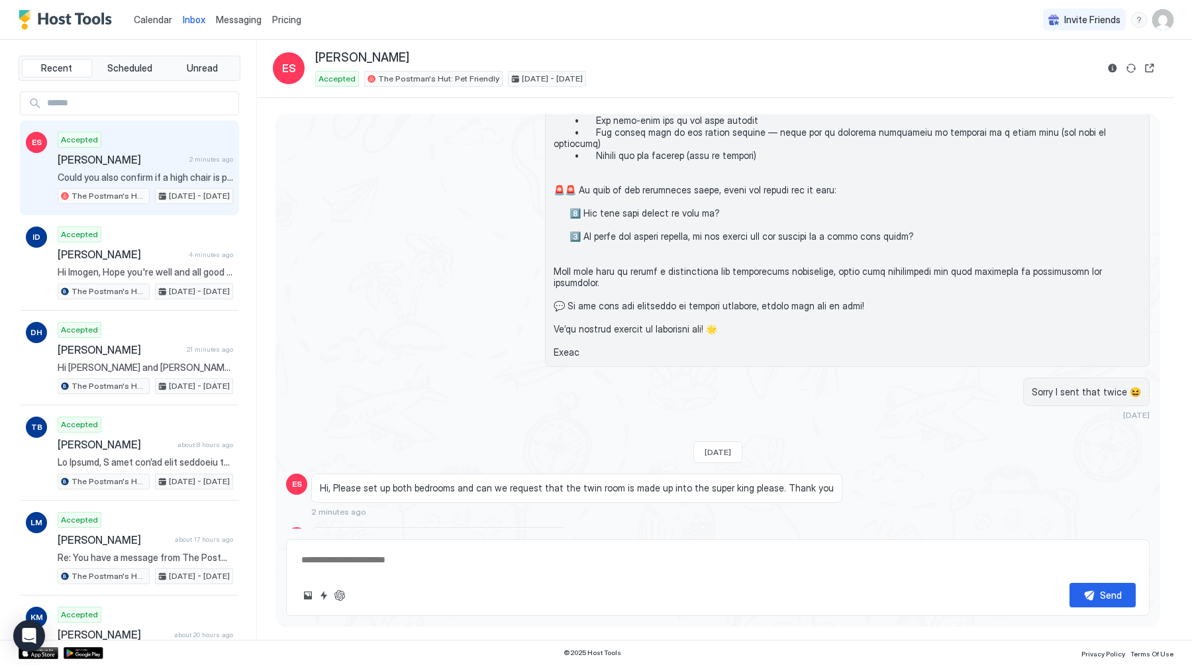
click at [379, 556] on textarea at bounding box center [718, 560] width 836 height 25
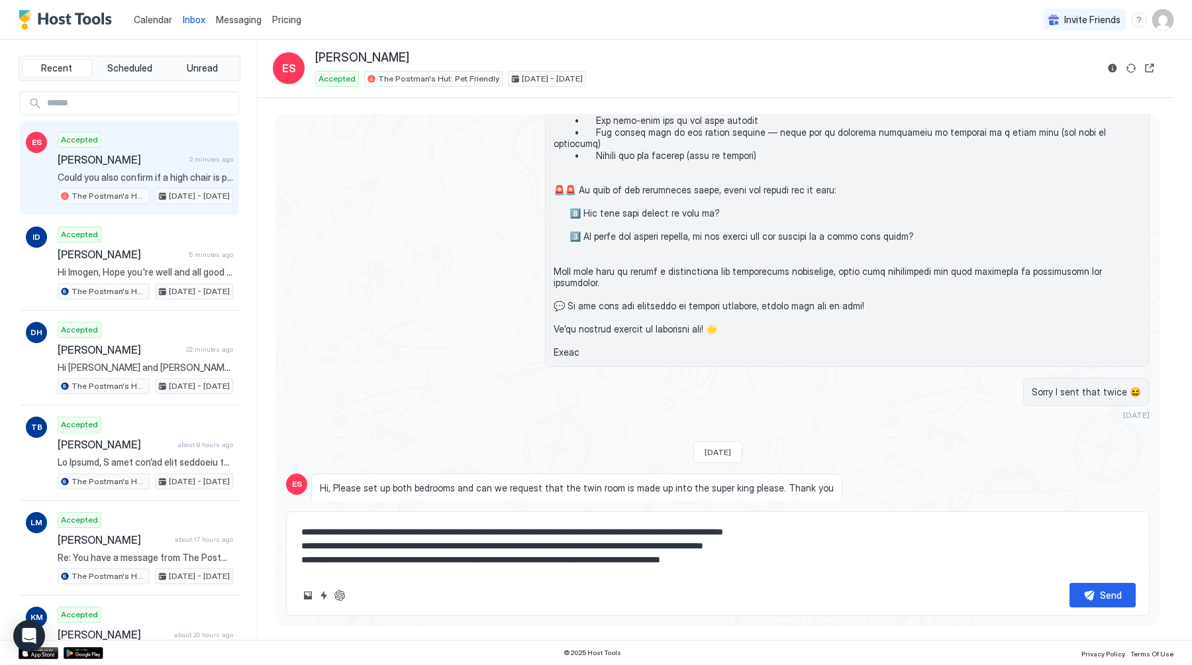
click at [631, 561] on textarea "**********" at bounding box center [718, 546] width 836 height 52
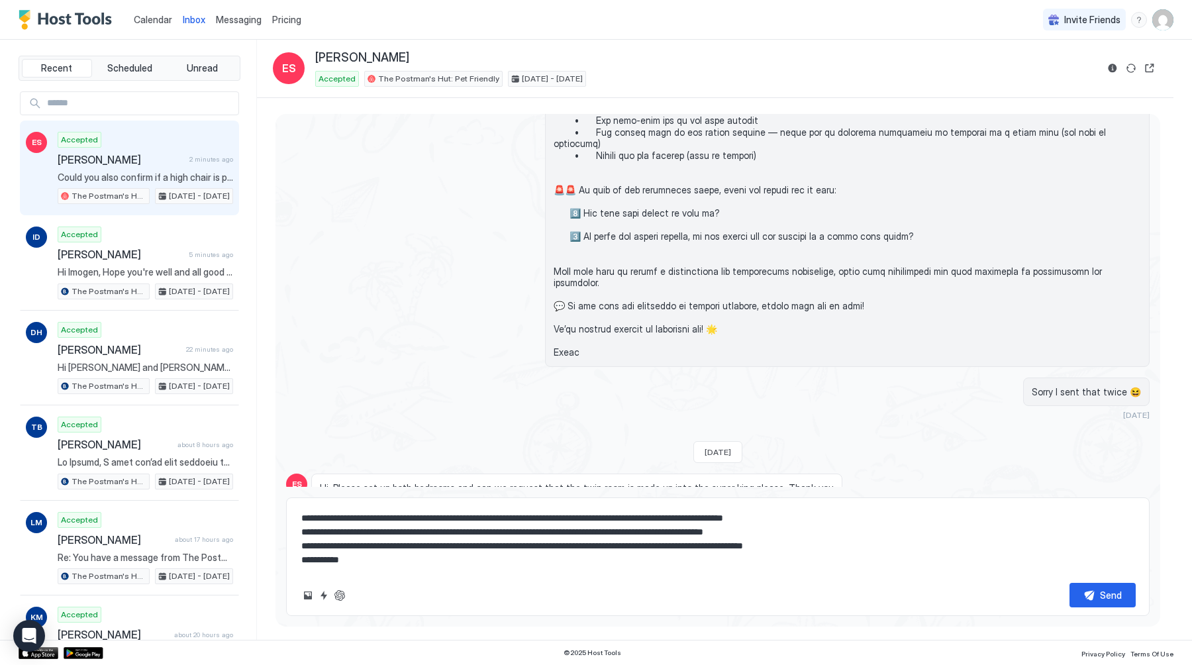
scroll to position [7, 0]
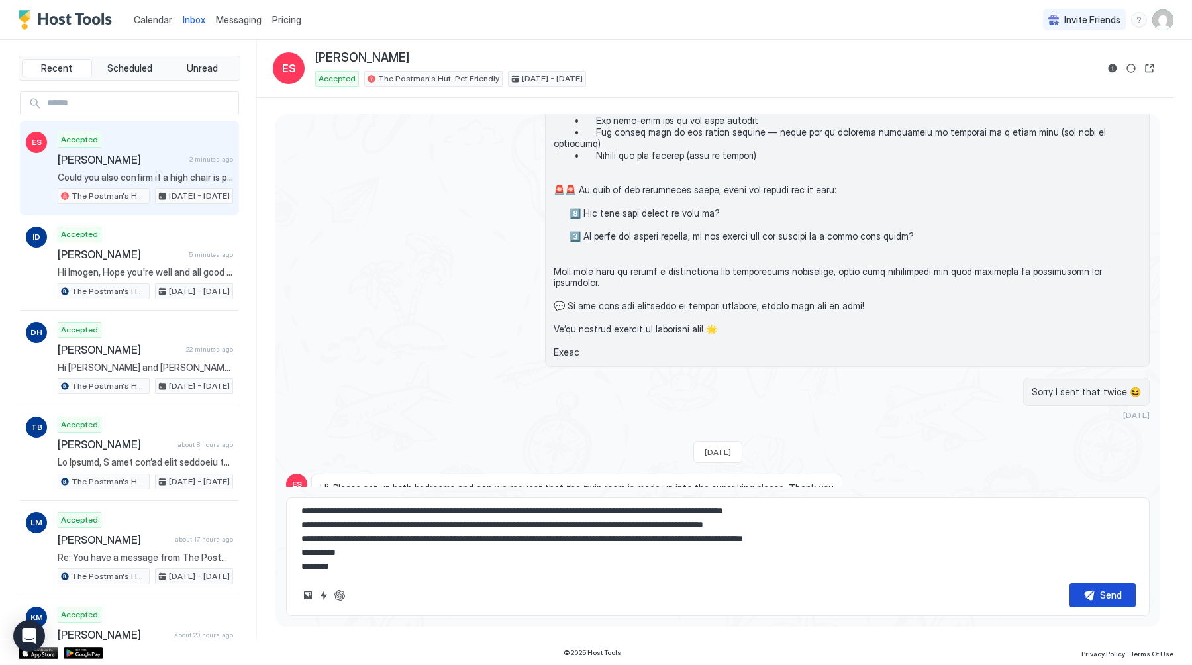
type textarea "**********"
click at [1120, 594] on div "Send" at bounding box center [1111, 595] width 22 height 14
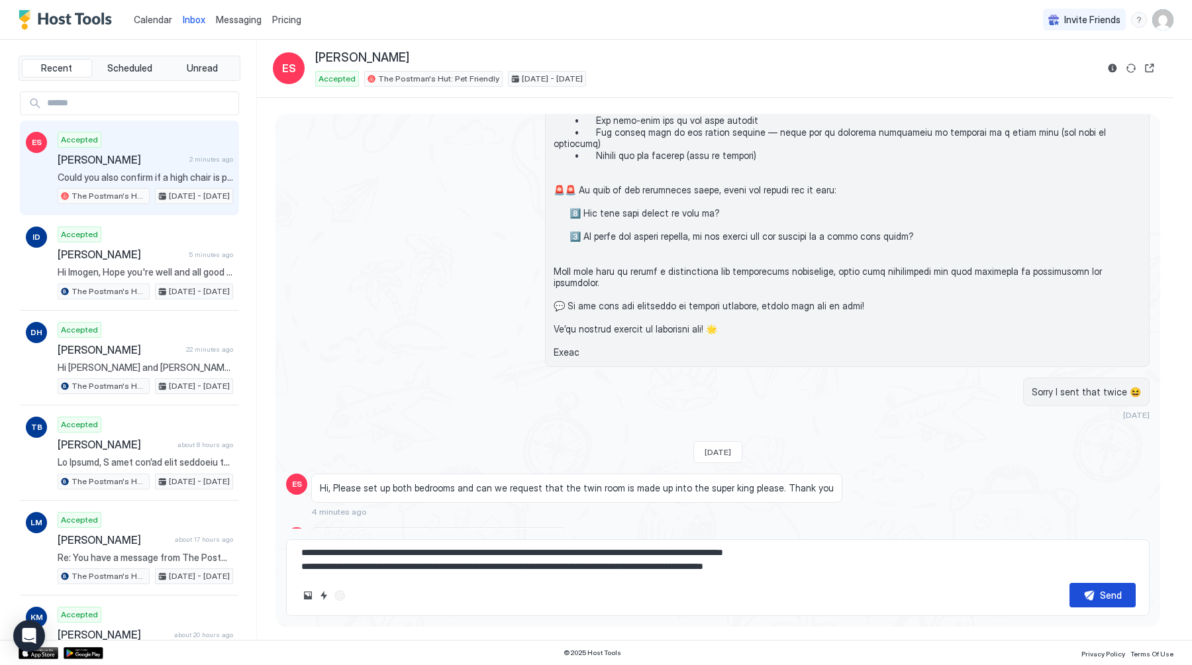
scroll to position [0, 0]
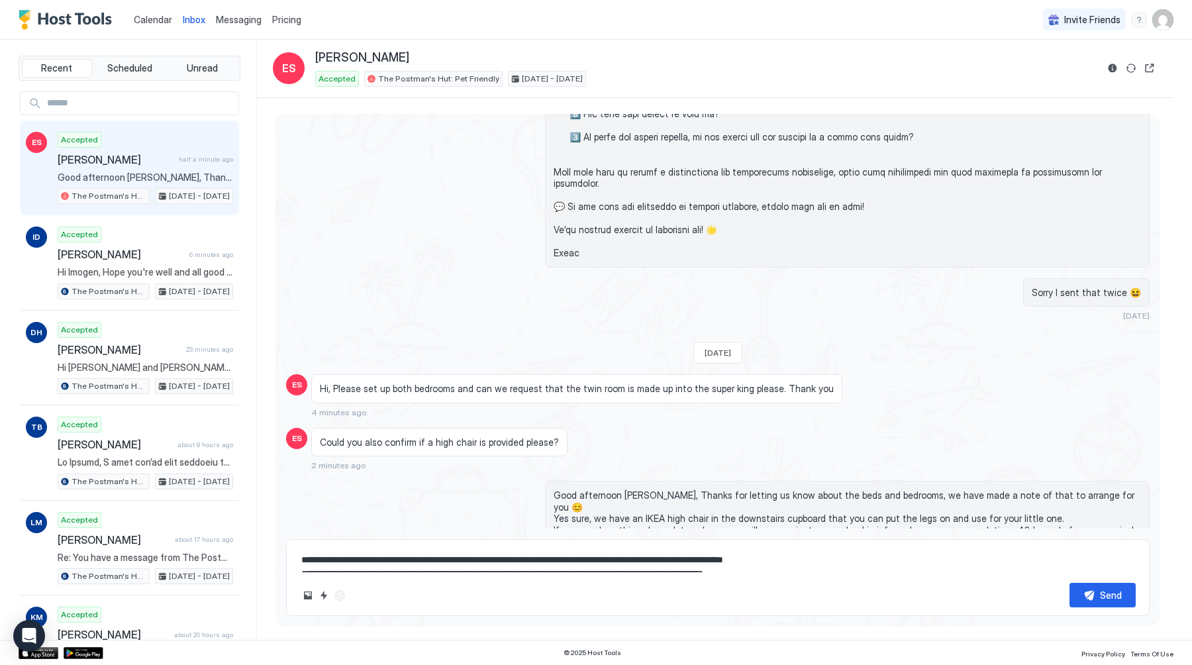
click at [136, 19] on span "Calendar" at bounding box center [153, 19] width 38 height 11
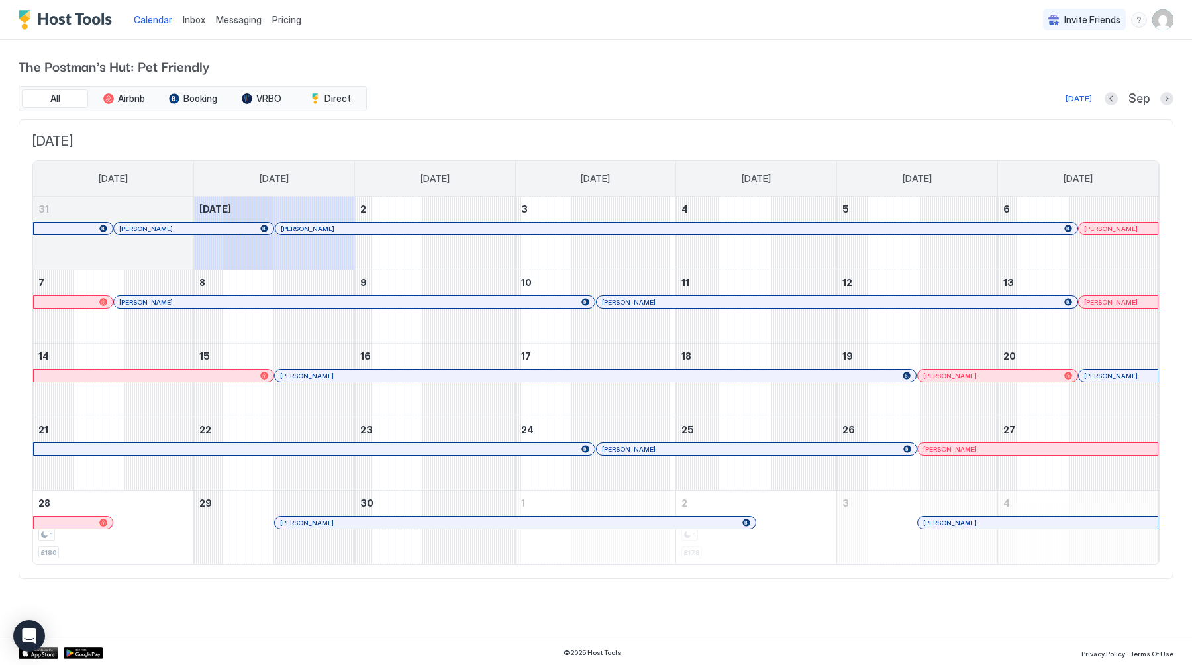
click at [193, 14] on span "Inbox" at bounding box center [194, 19] width 23 height 11
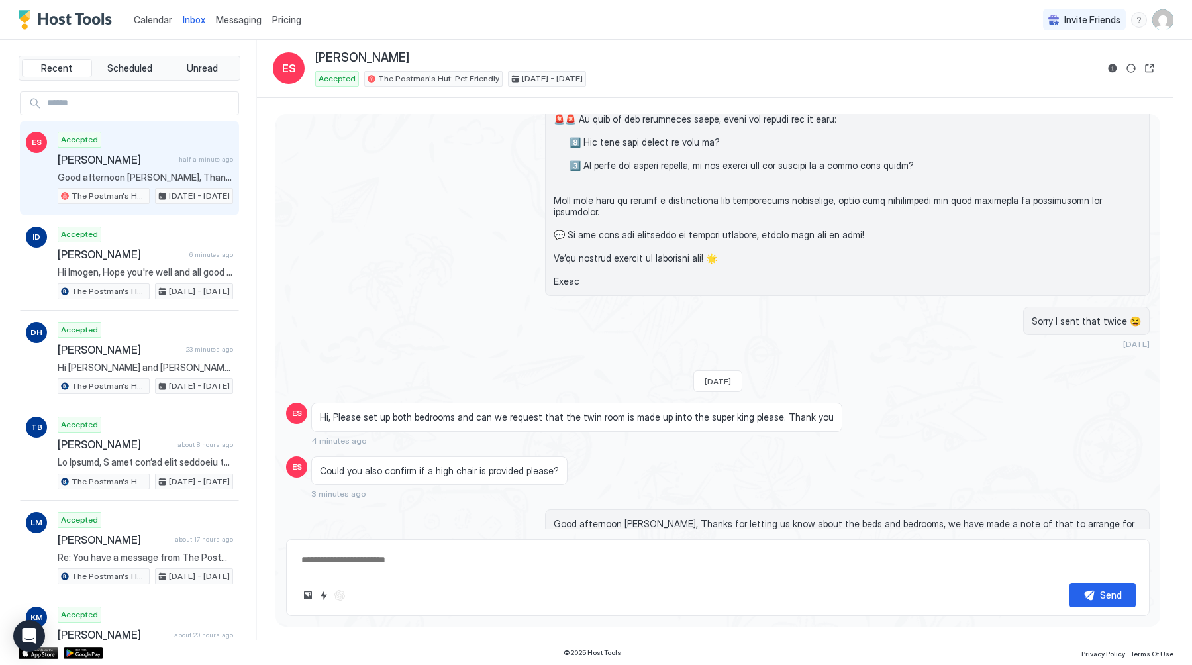
scroll to position [874, 0]
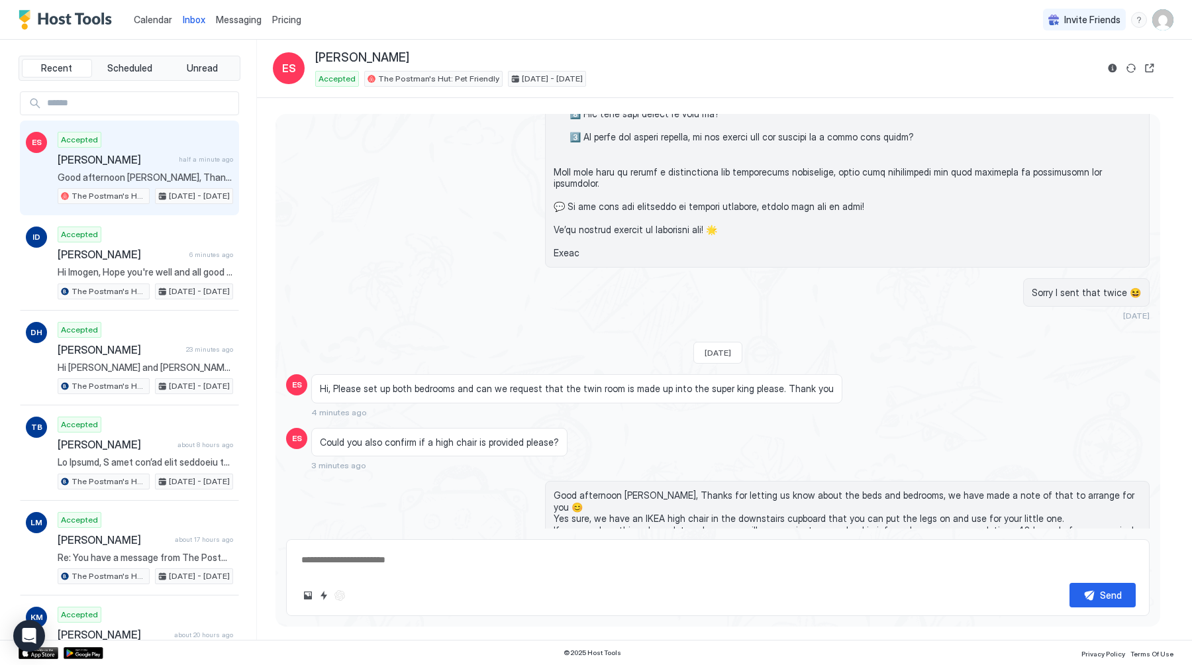
click at [377, 564] on textarea at bounding box center [718, 560] width 836 height 25
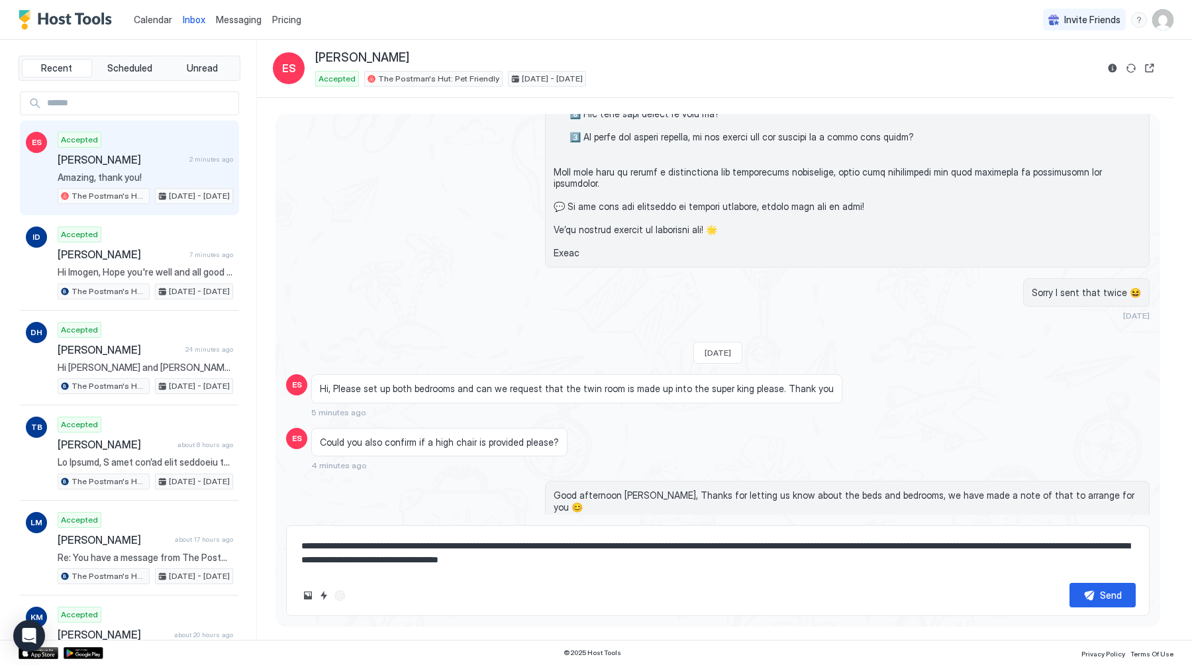
scroll to position [928, 0]
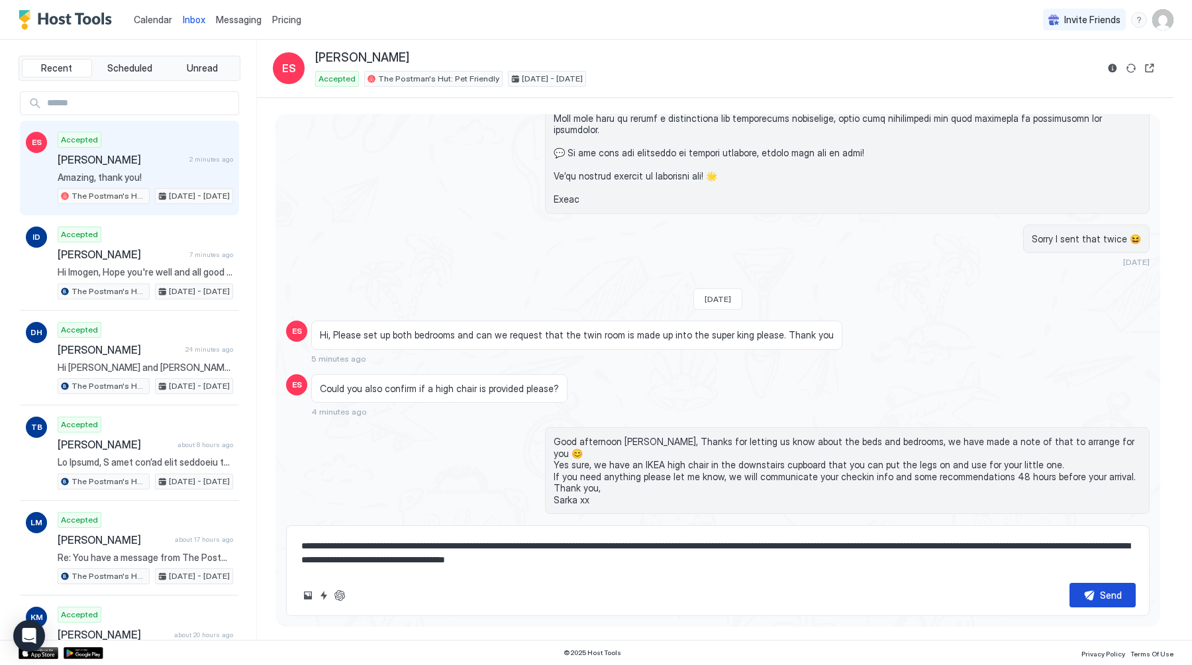
type textarea "**********"
click at [1105, 599] on div "Send" at bounding box center [1111, 595] width 22 height 14
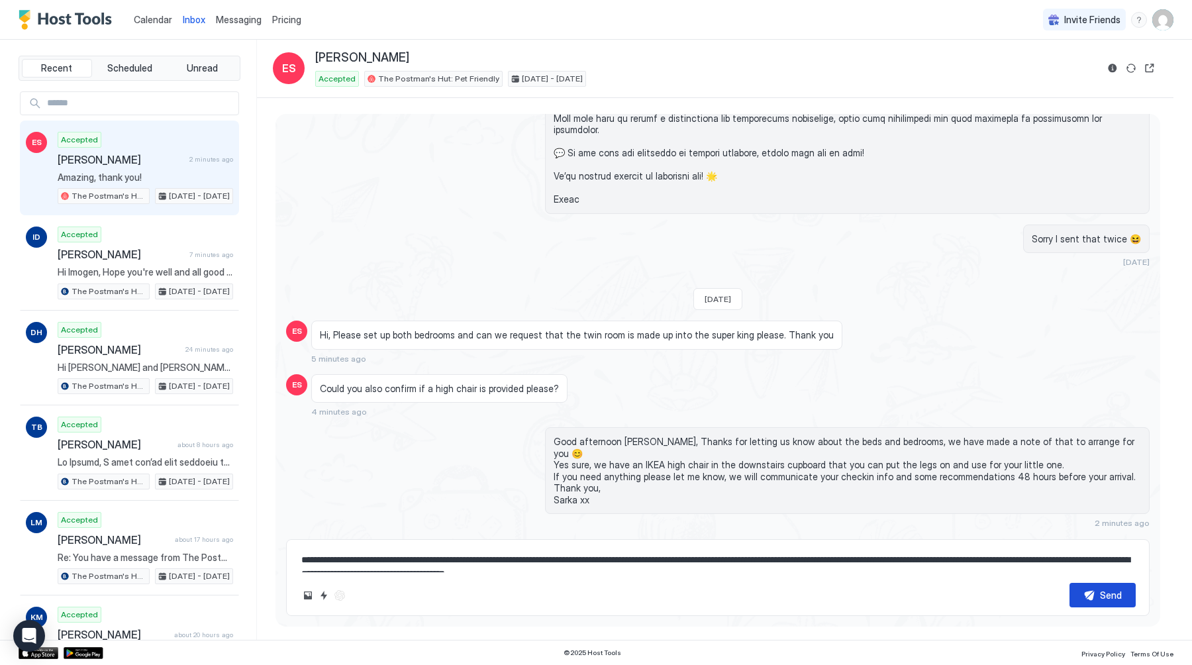
scroll to position [1004, 0]
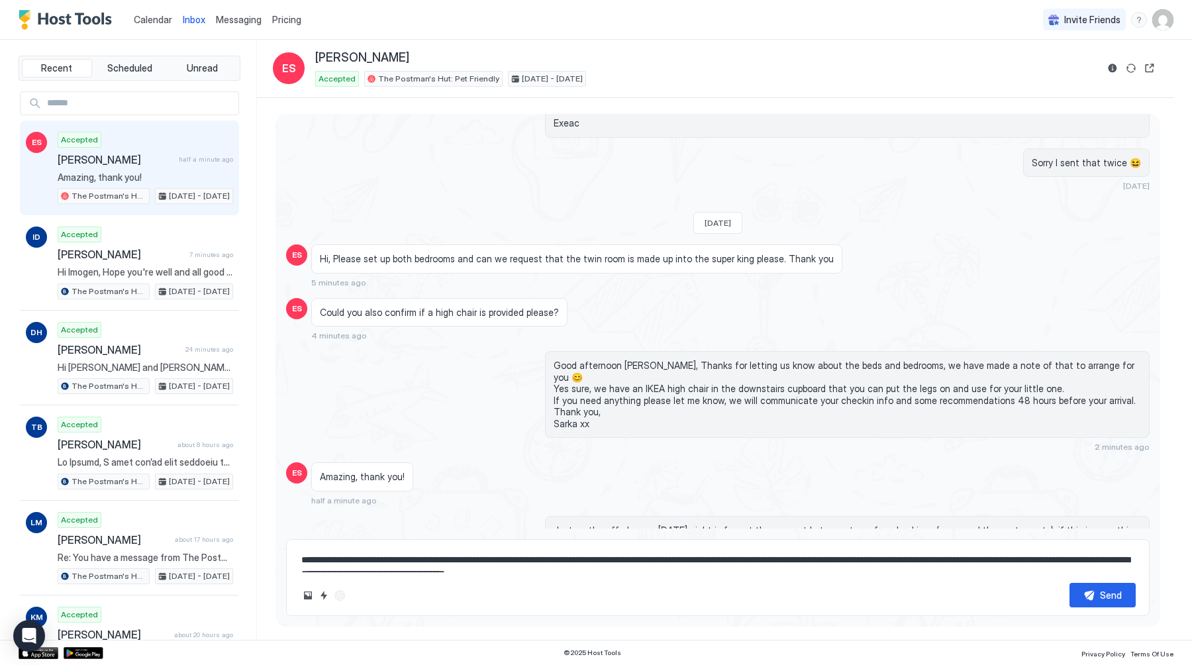
click at [138, 14] on span "Calendar" at bounding box center [153, 19] width 38 height 11
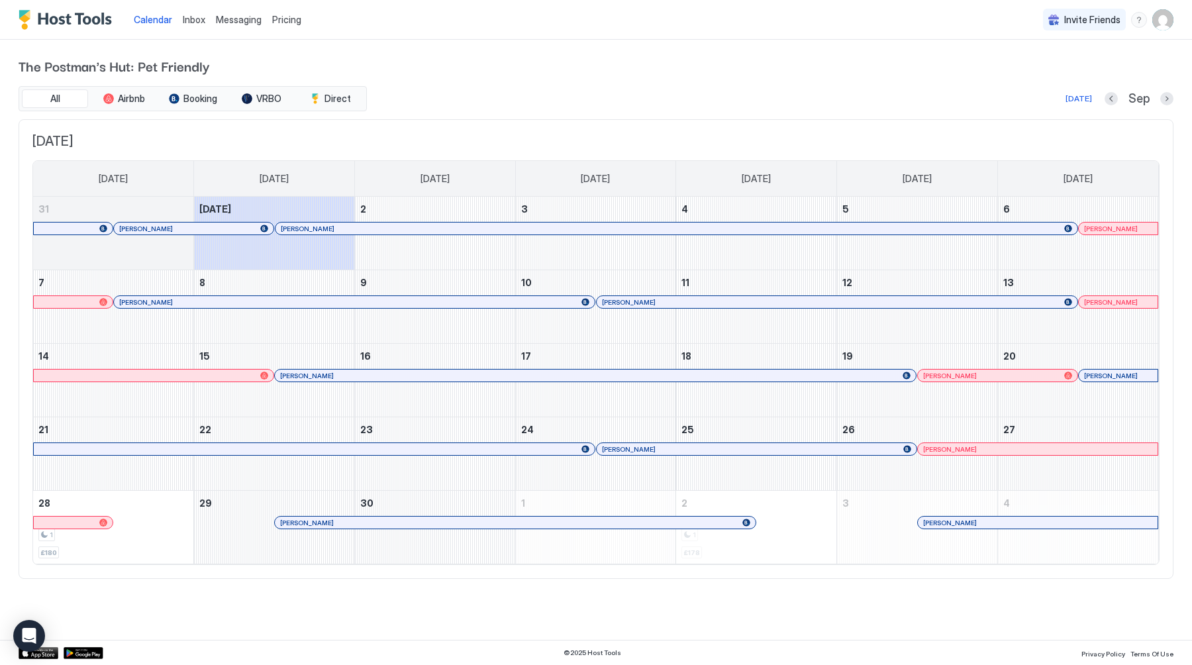
click at [197, 21] on span "Inbox" at bounding box center [194, 19] width 23 height 11
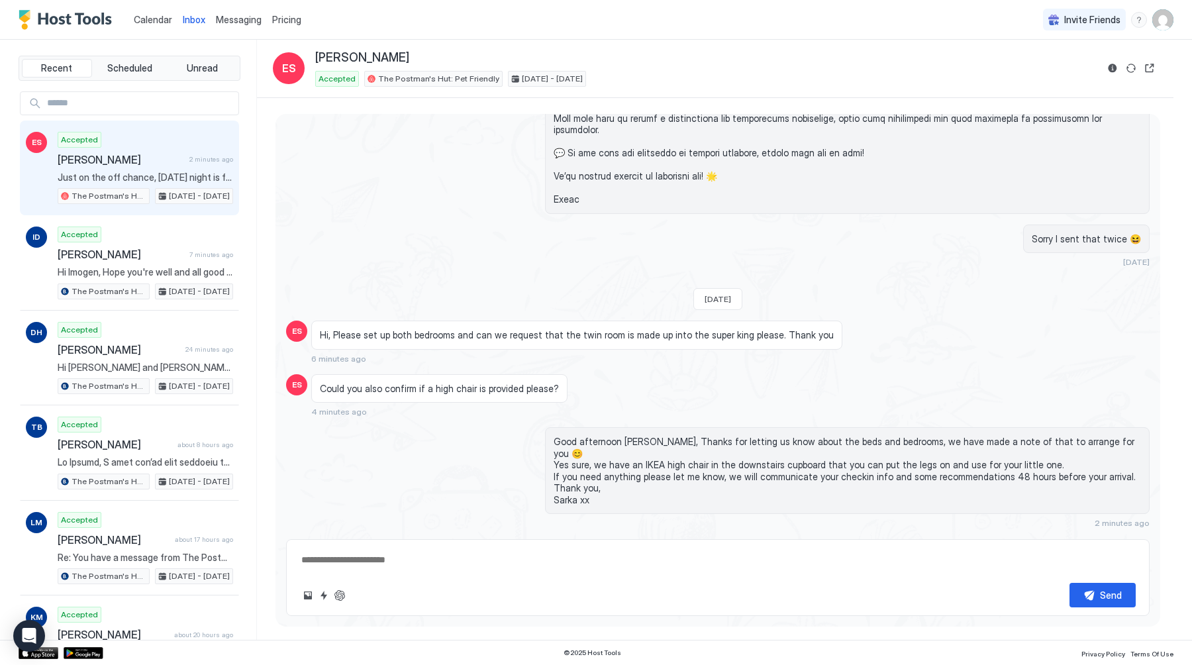
scroll to position [1004, 0]
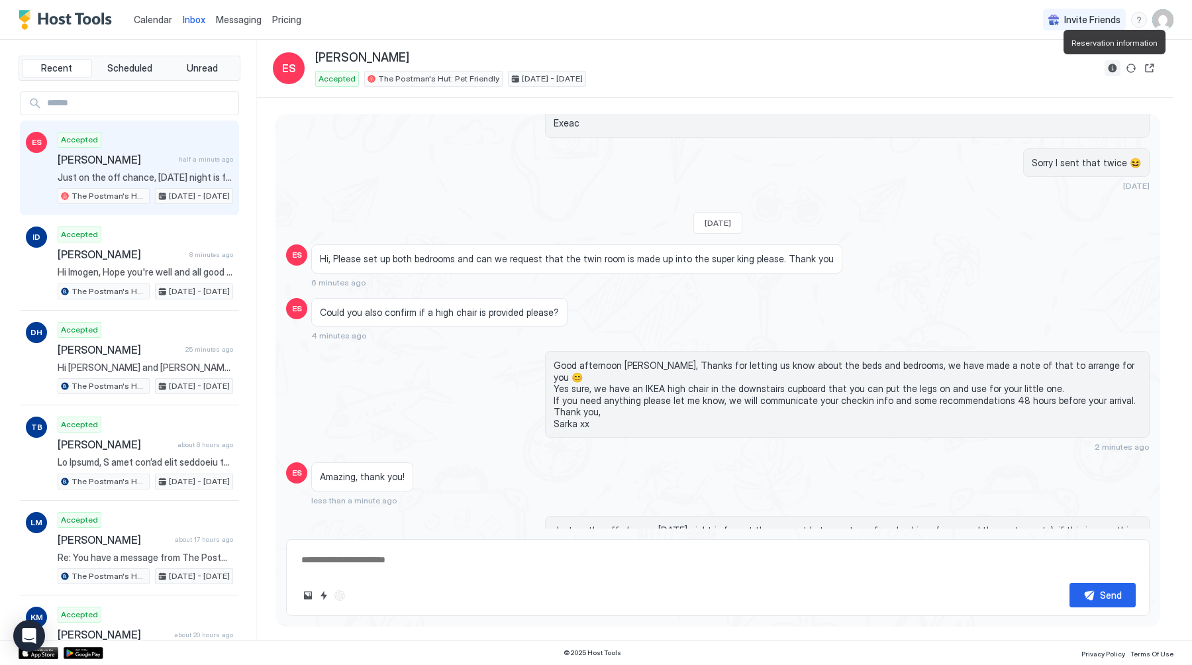
click at [1112, 70] on button "Reservation information" at bounding box center [1113, 68] width 16 height 16
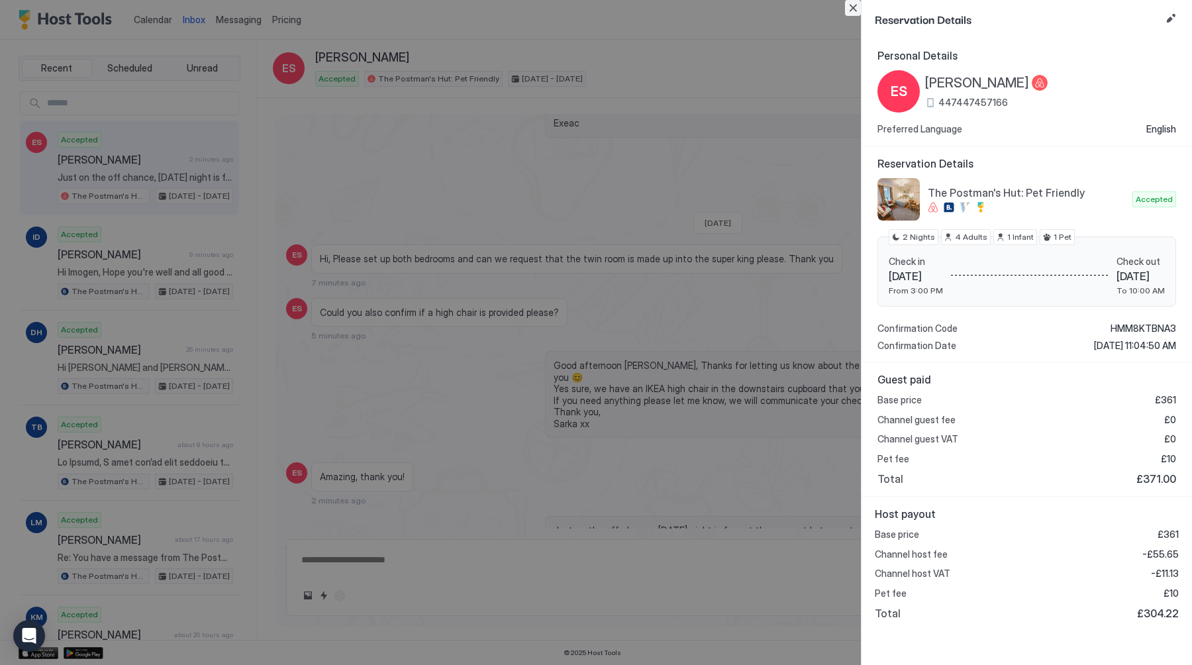
click at [854, 8] on button "Close" at bounding box center [853, 8] width 16 height 16
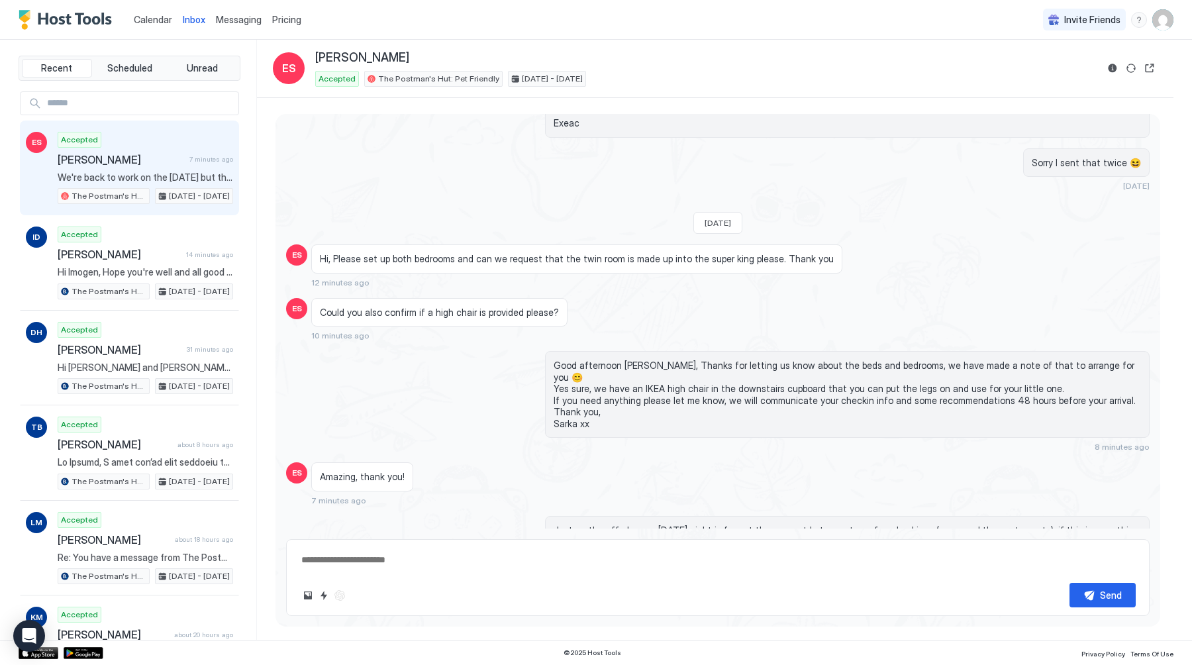
scroll to position [1058, 0]
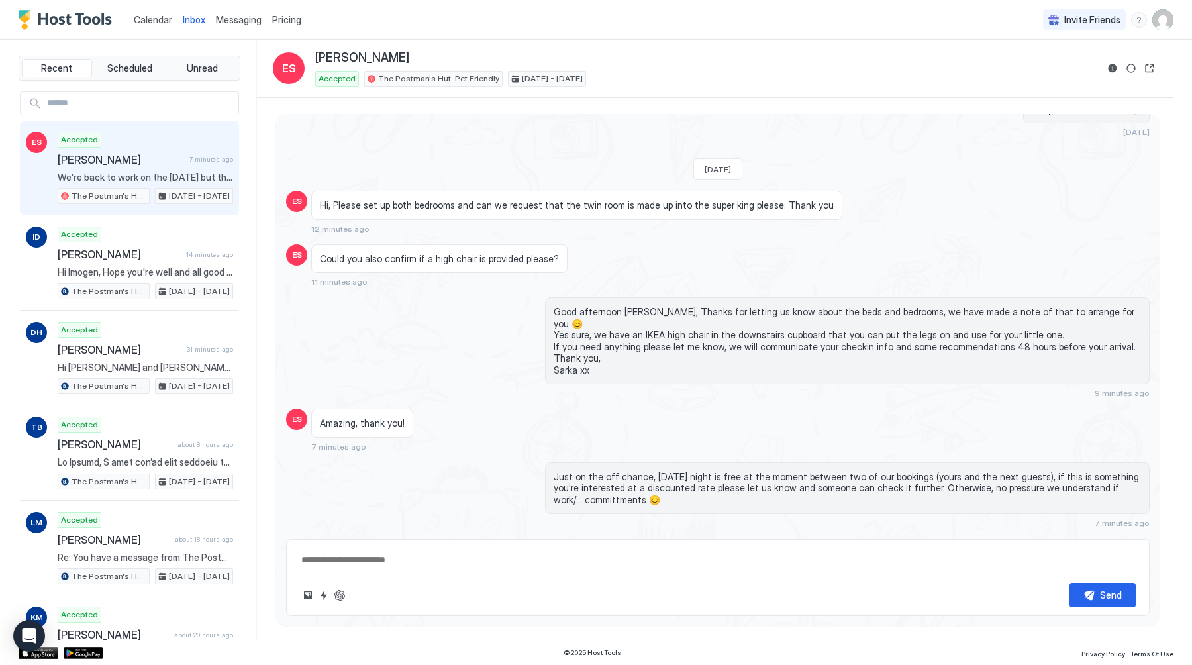
click at [522, 562] on textarea at bounding box center [718, 560] width 836 height 25
type textarea "**********"
click at [1090, 591] on button "Send" at bounding box center [1103, 595] width 66 height 25
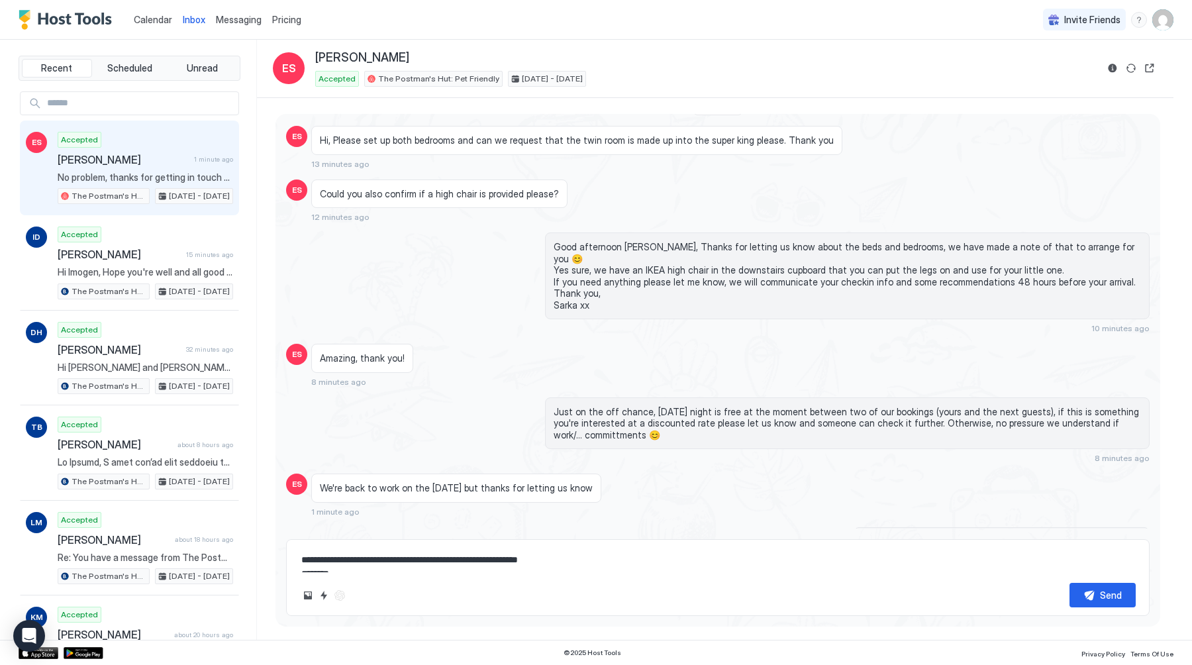
click at [147, 15] on span "Calendar" at bounding box center [153, 19] width 38 height 11
